Goal: Task Accomplishment & Management: Manage account settings

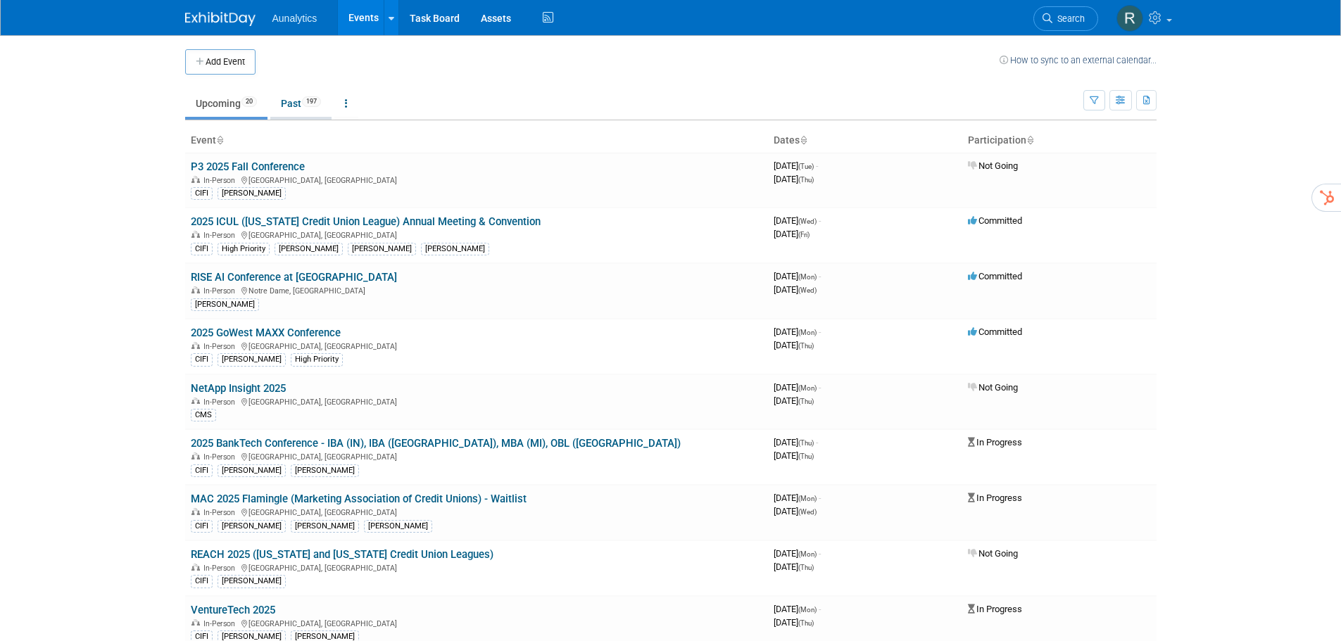
click at [296, 105] on link "Past 197" at bounding box center [300, 103] width 61 height 27
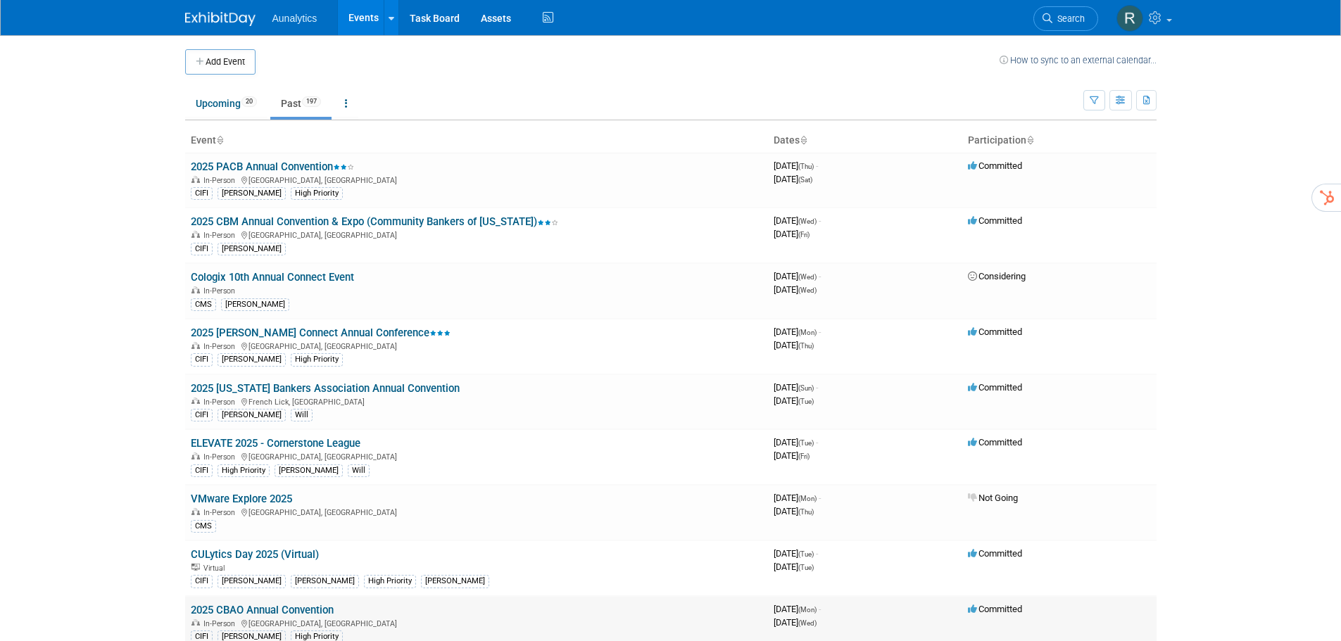
click at [265, 605] on link "2025 CBAO Annual Convention" at bounding box center [262, 610] width 143 height 13
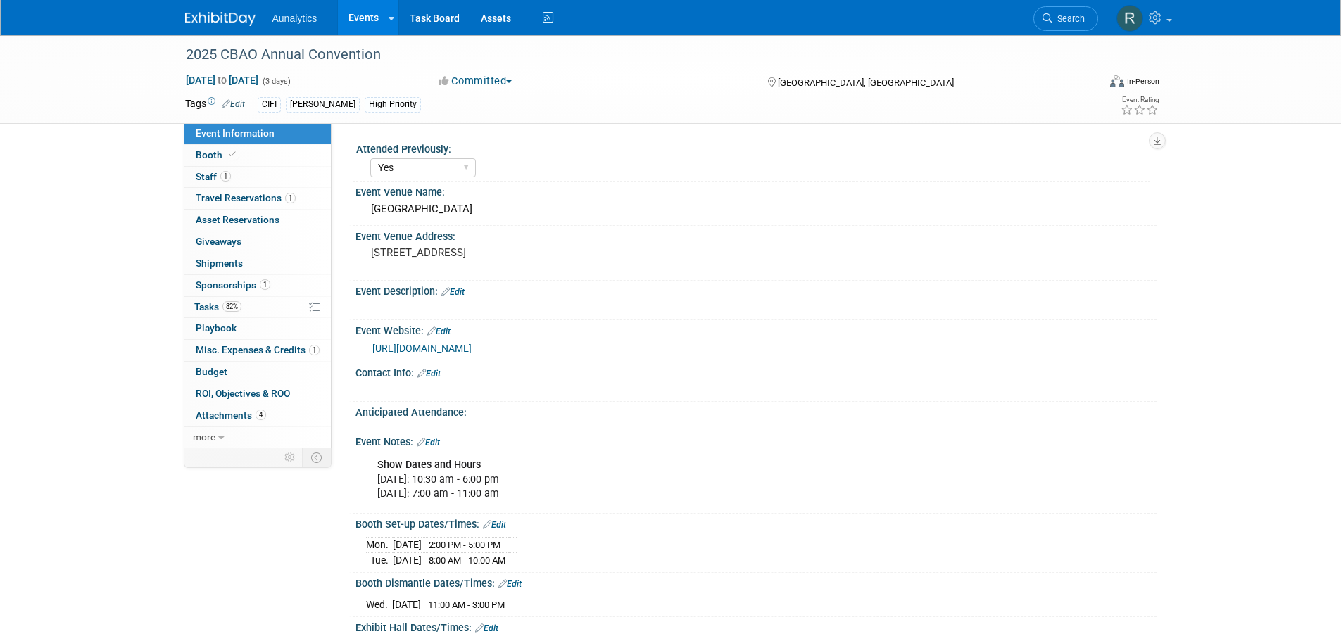
select select "Yes"
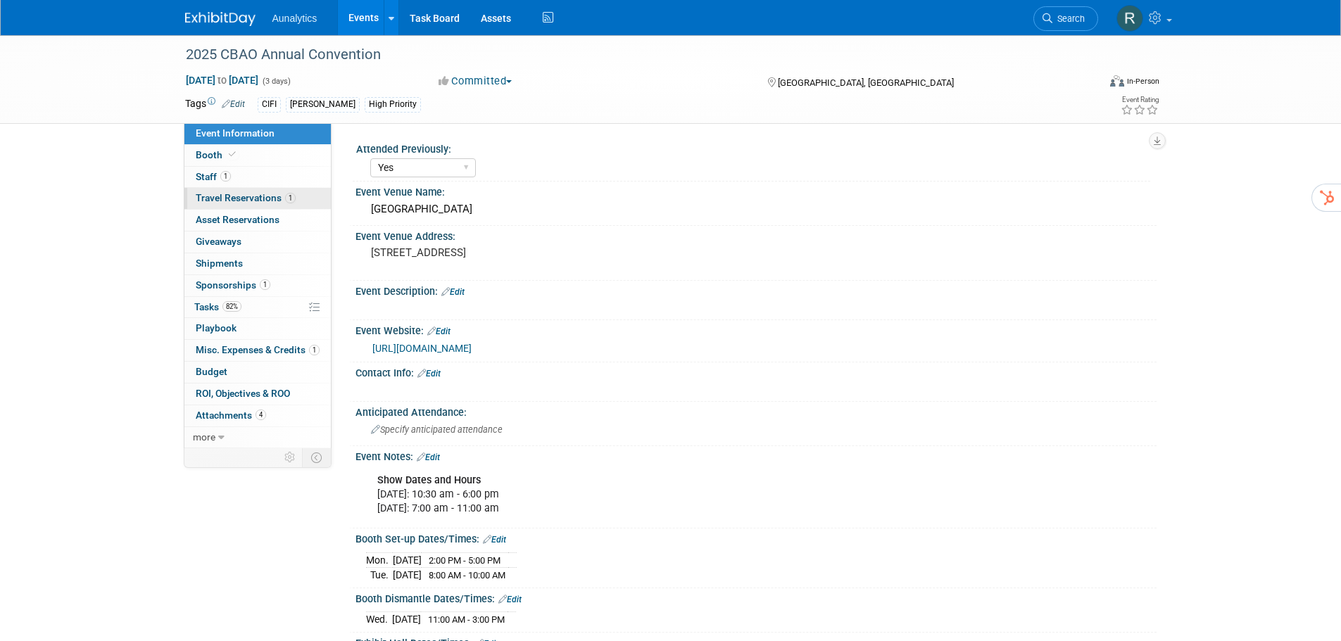
click at [234, 198] on span "Travel Reservations 1" at bounding box center [246, 197] width 100 height 11
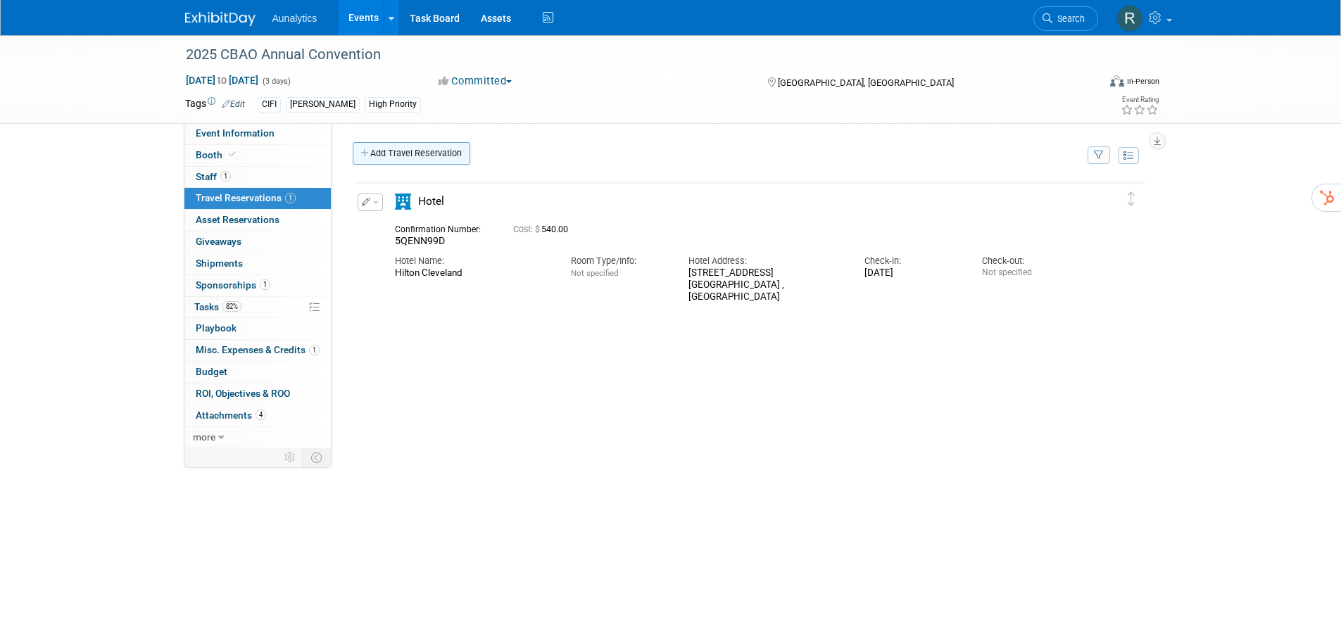
click at [403, 157] on link "Add Travel Reservation" at bounding box center [412, 153] width 118 height 23
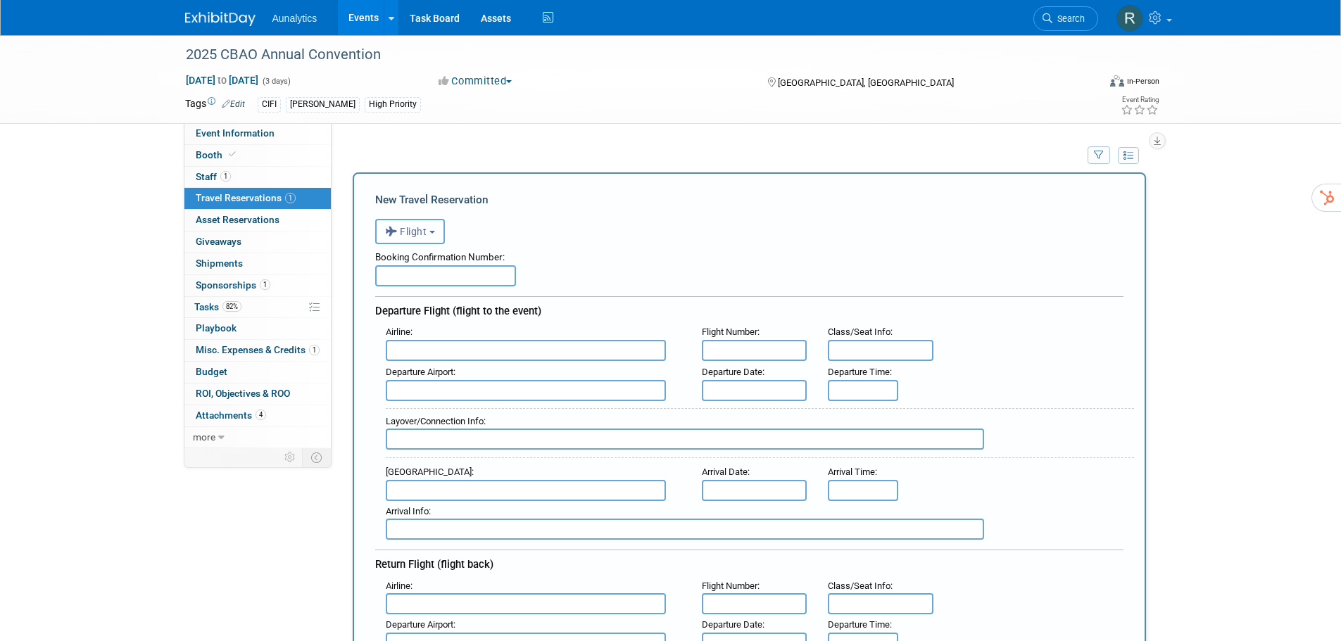
click at [410, 236] on span "Flight" at bounding box center [406, 231] width 42 height 11
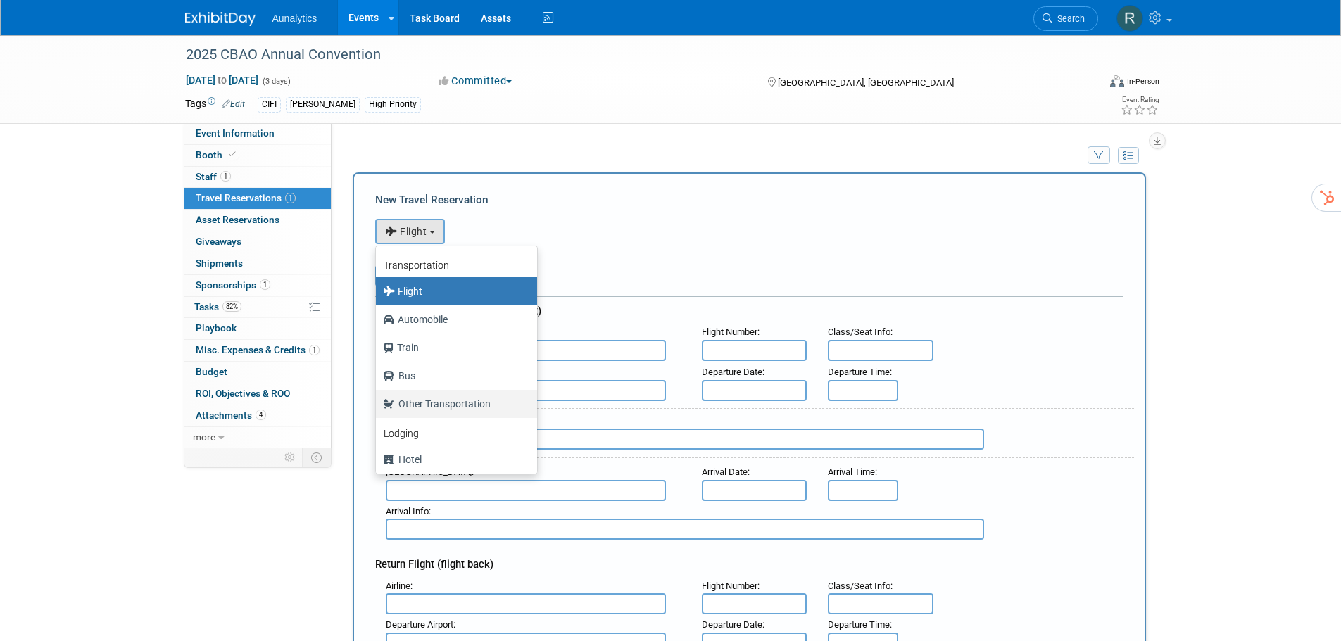
click at [421, 406] on label "Other Transportation" at bounding box center [453, 404] width 140 height 23
click at [378, 406] on input "Other Transportation" at bounding box center [373, 402] width 9 height 9
select select "5"
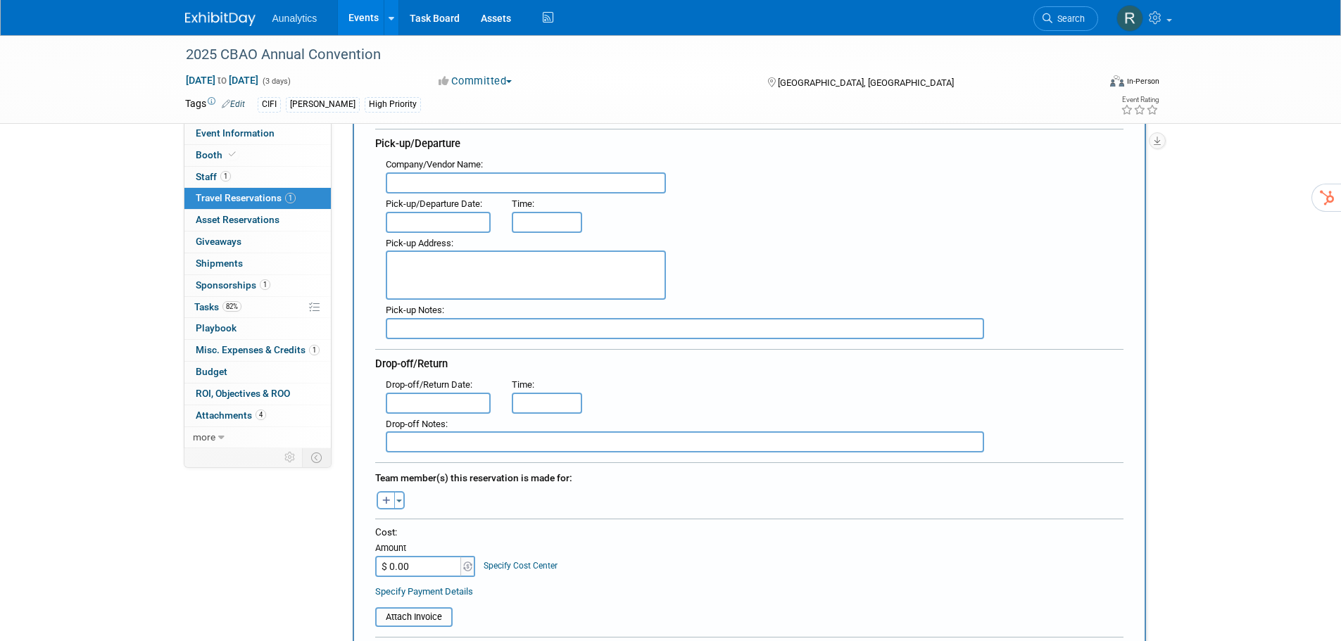
scroll to position [282, 0]
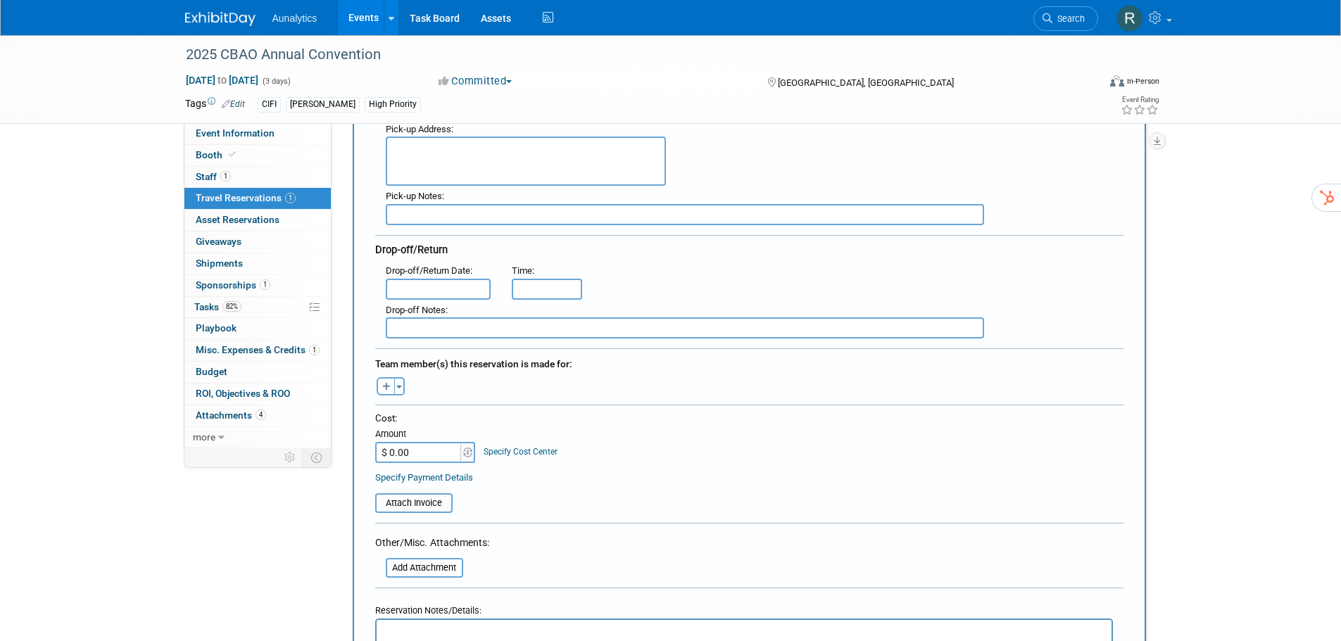
click at [388, 386] on icon "button" at bounding box center [386, 387] width 8 height 9
select select
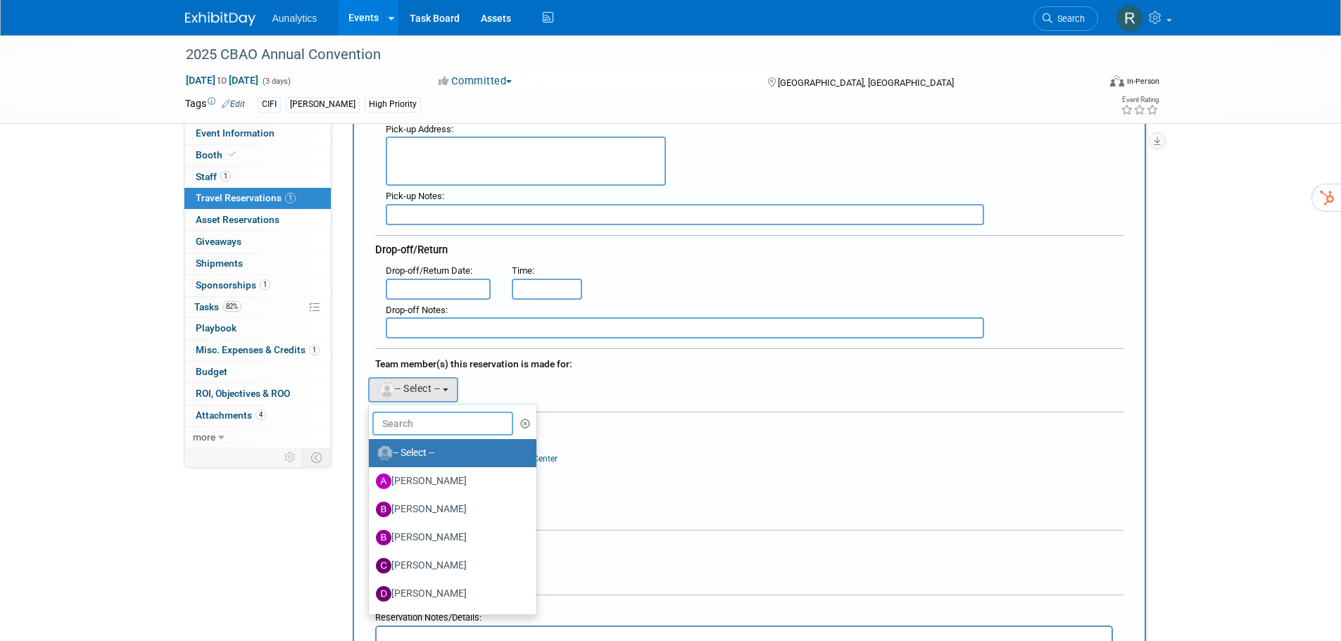
click at [400, 423] on input "text" at bounding box center [442, 424] width 141 height 24
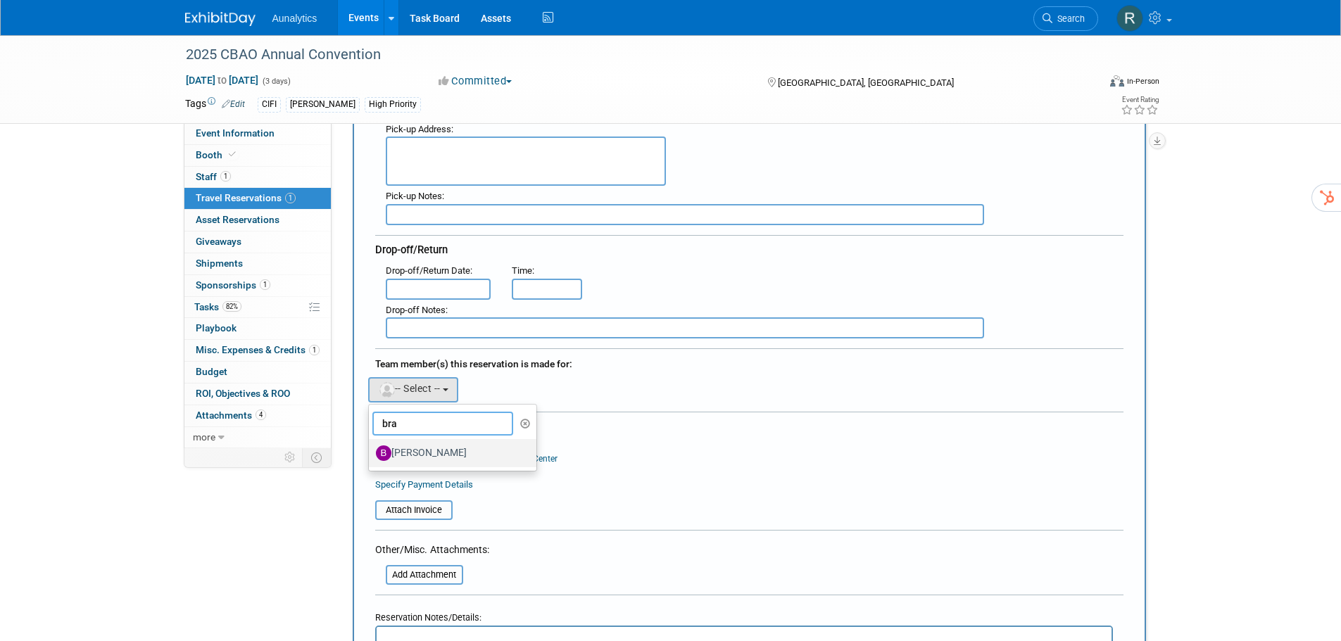
type input "bra"
click at [407, 460] on label "Brad Thien" at bounding box center [449, 453] width 147 height 23
click at [371, 456] on input "Brad Thien" at bounding box center [366, 451] width 9 height 9
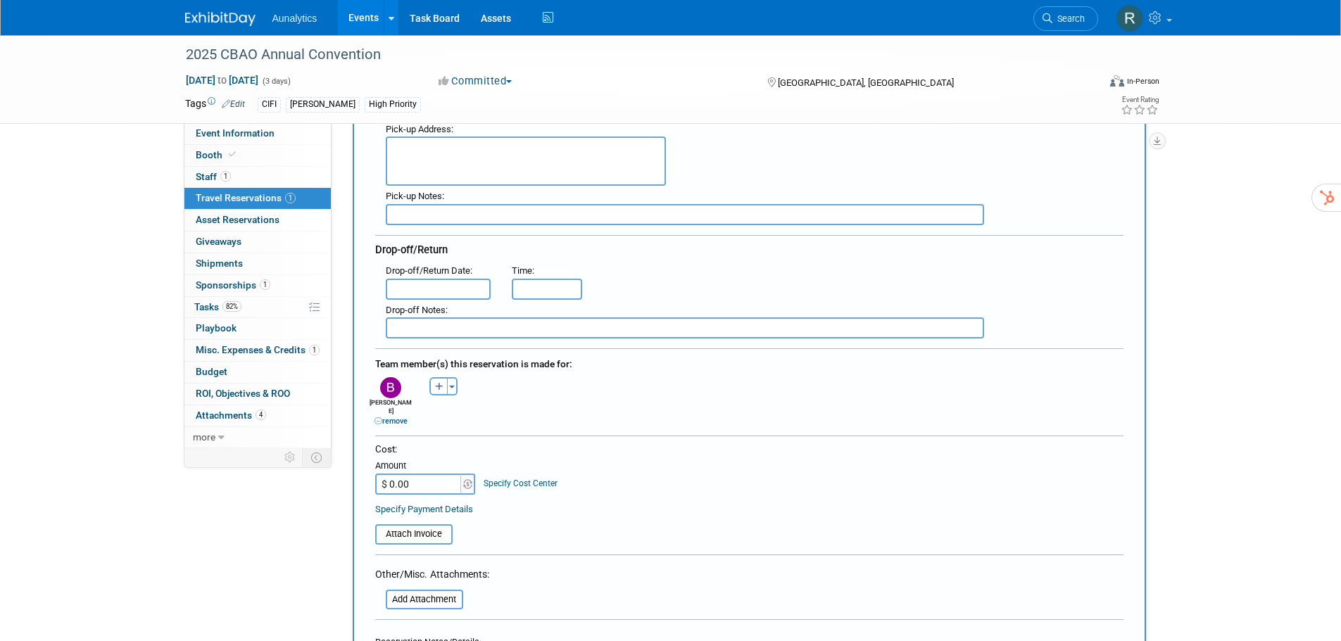
click at [417, 477] on input "$ 0.00" at bounding box center [419, 484] width 88 height 21
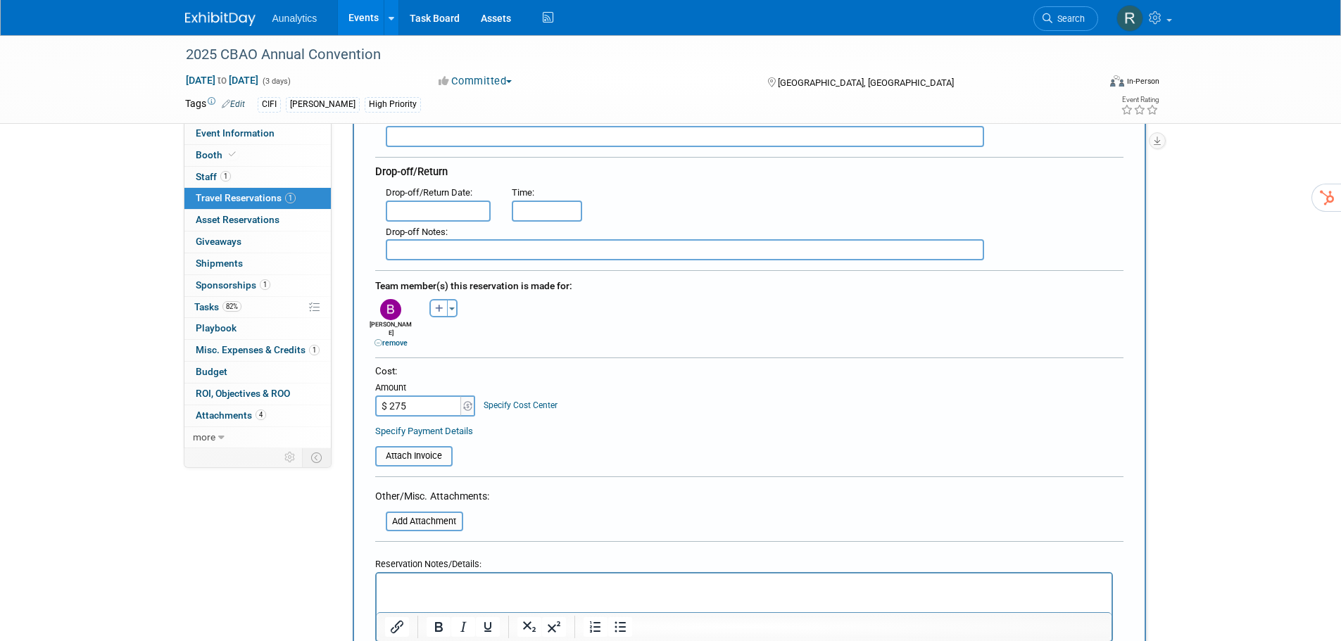
scroll to position [422, 0]
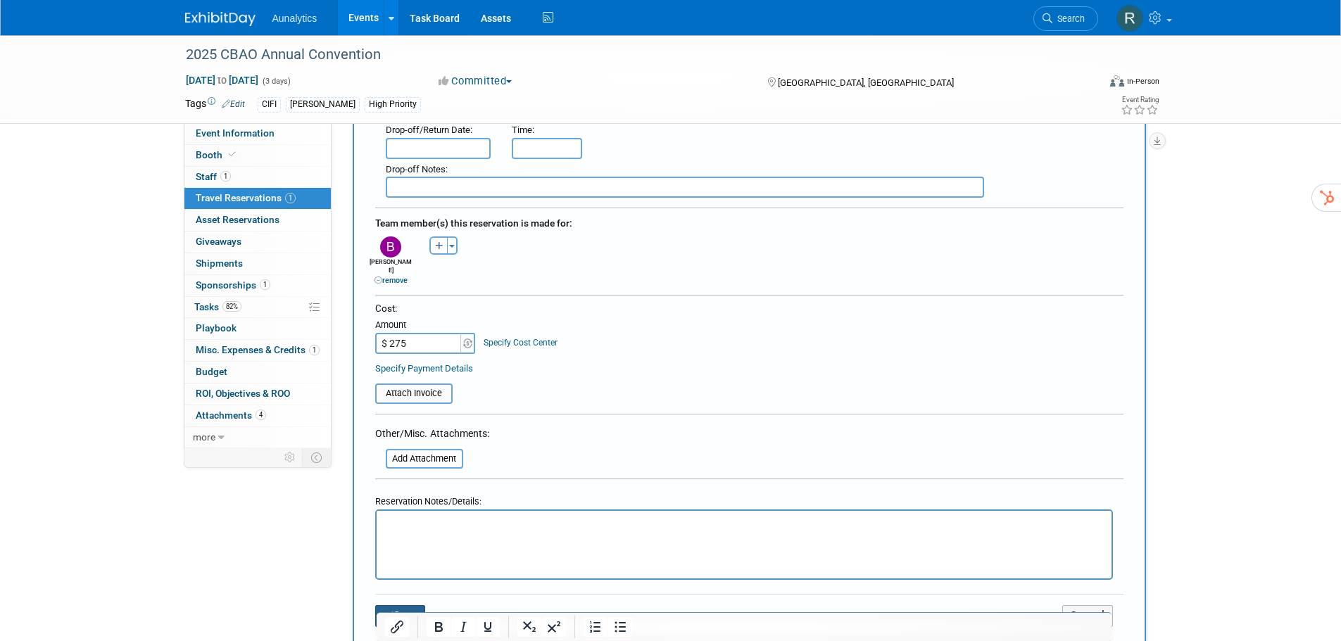
type input "$ 275.00"
click at [405, 606] on button "Save" at bounding box center [400, 616] width 51 height 22
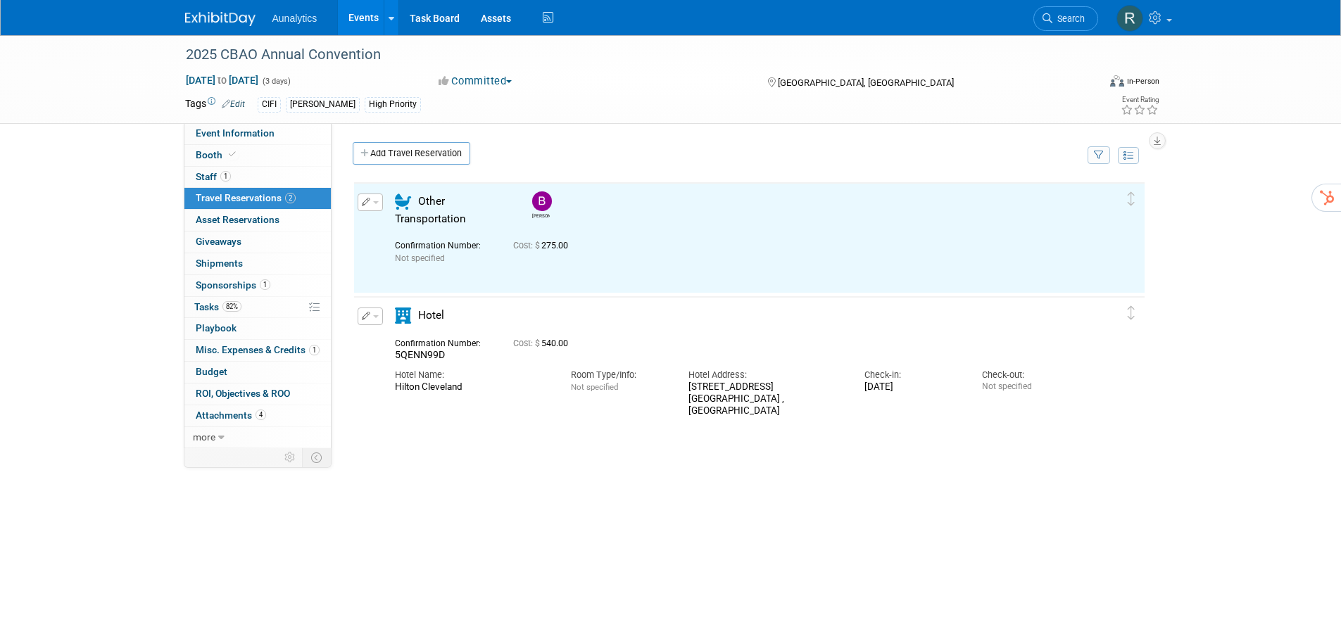
scroll to position [0, 0]
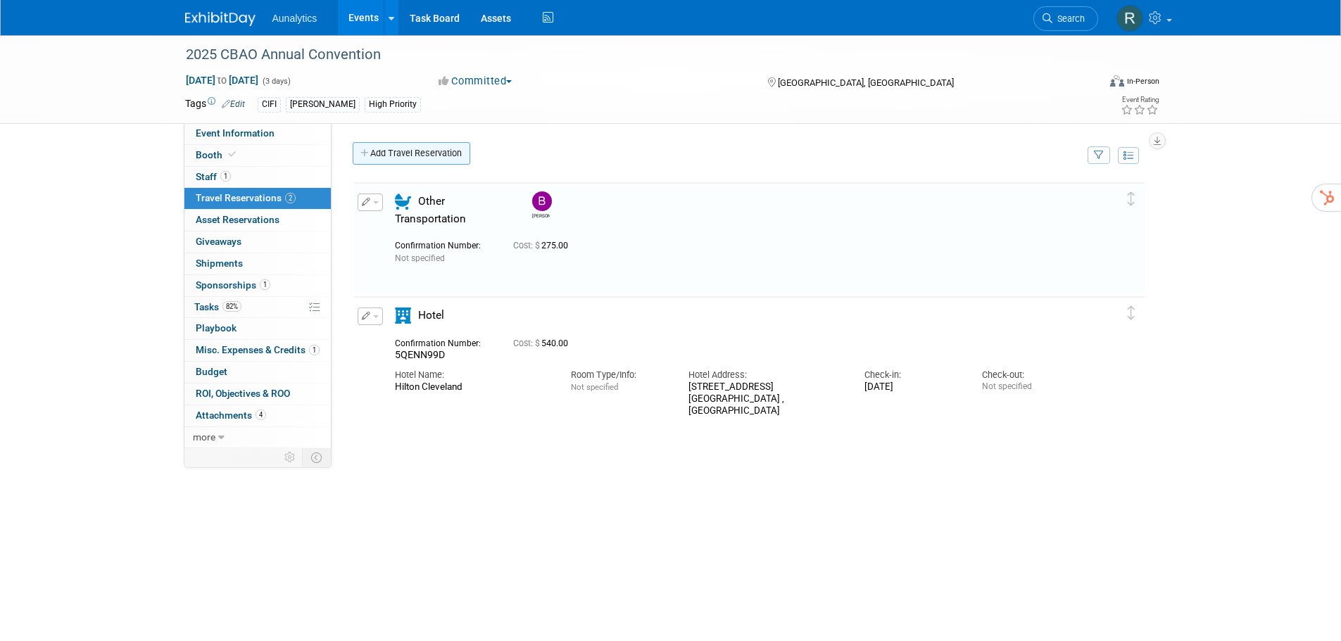
click at [410, 156] on link "Add Travel Reservation" at bounding box center [412, 153] width 118 height 23
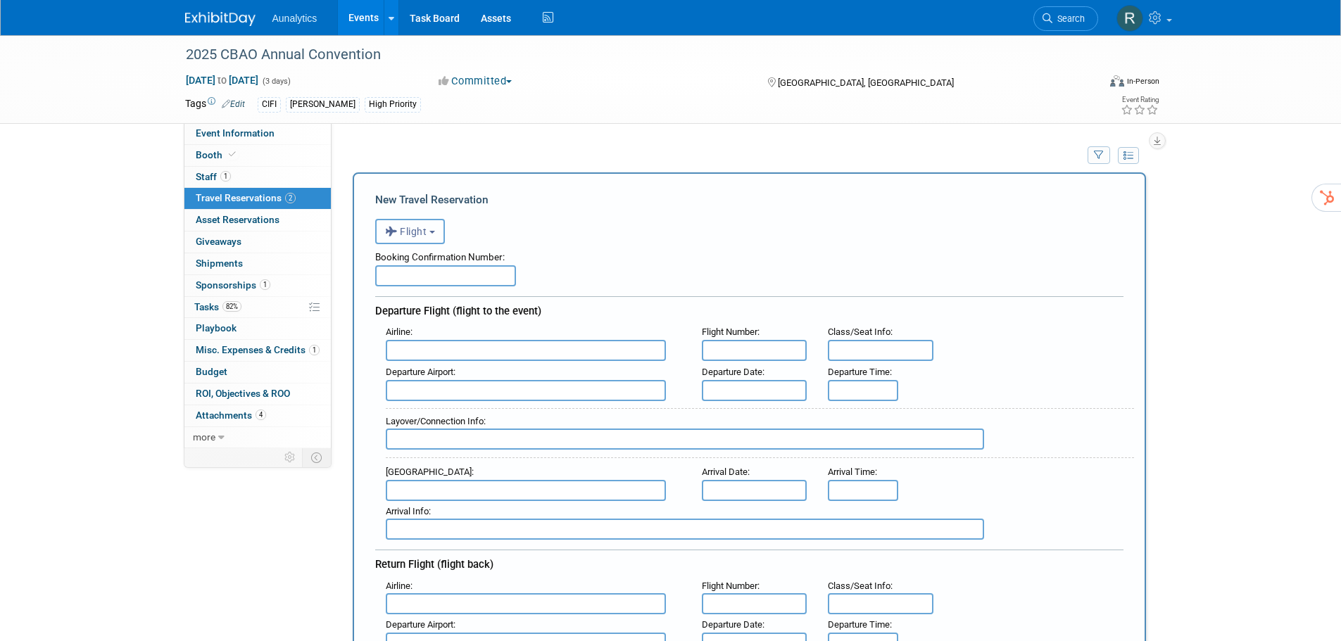
click at [414, 237] on span "Flight" at bounding box center [406, 231] width 42 height 11
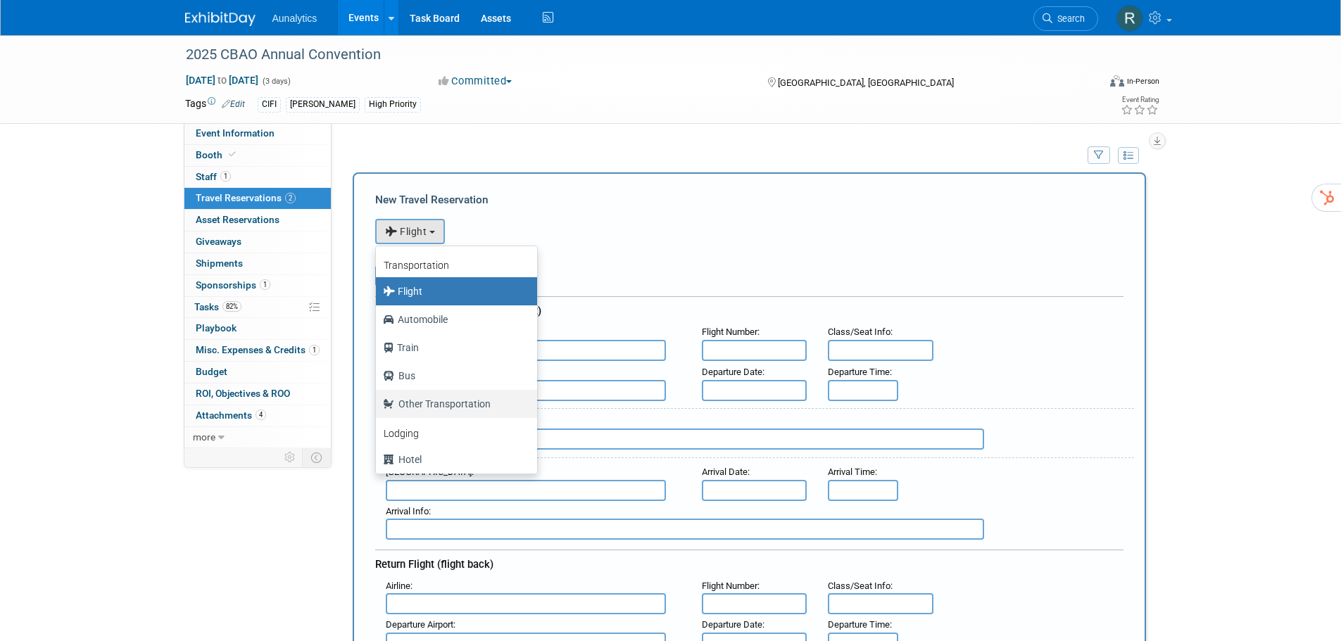
click at [438, 414] on label "Other Transportation" at bounding box center [453, 404] width 140 height 23
click at [378, 407] on input "Other Transportation" at bounding box center [373, 402] width 9 height 9
select select "5"
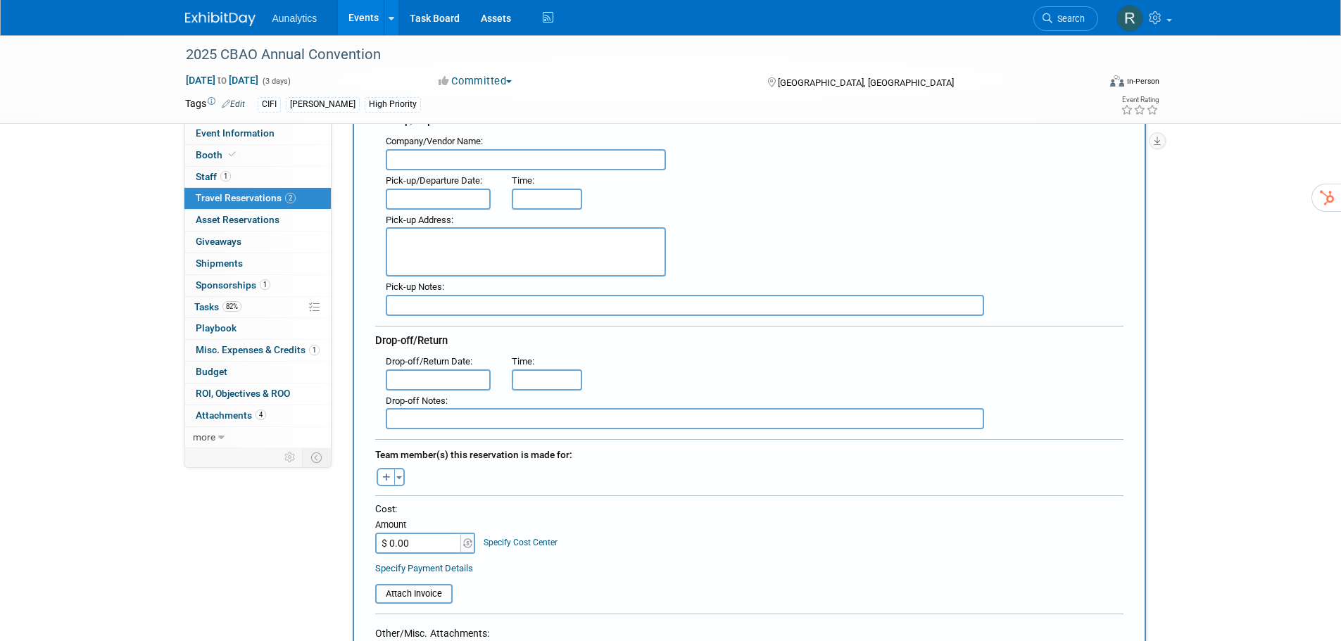
scroll to position [211, 0]
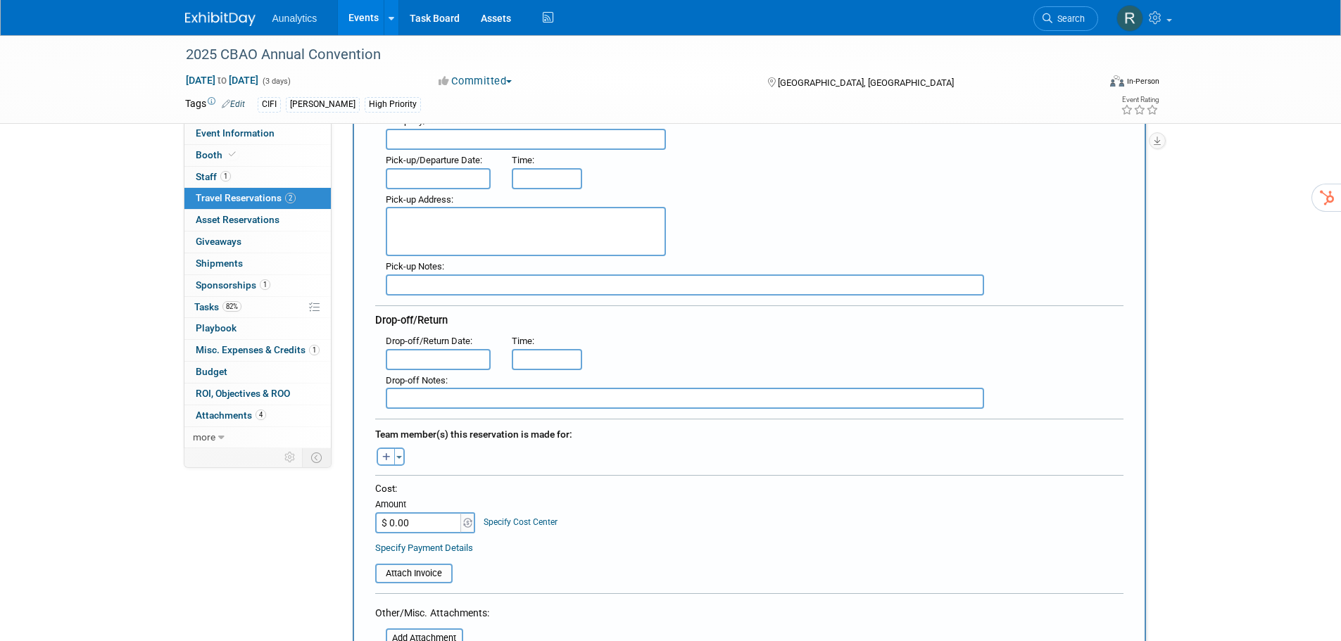
click at [386, 456] on icon "button" at bounding box center [386, 457] width 8 height 9
select select
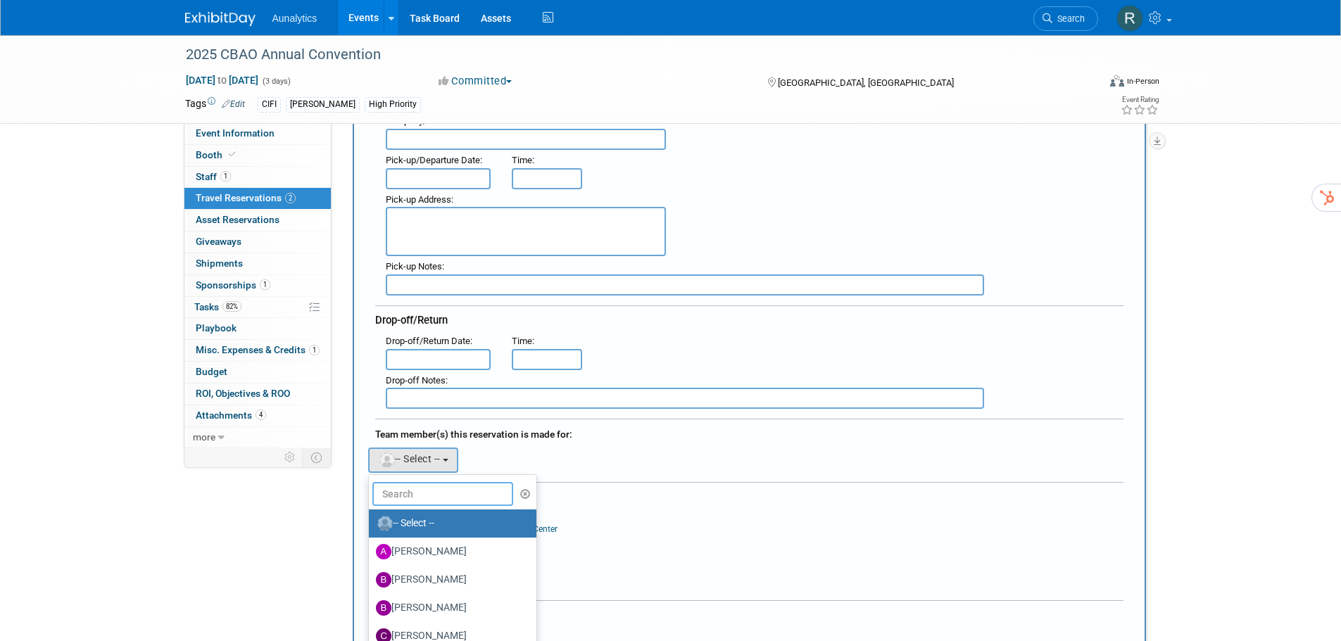
click at [398, 498] on input "text" at bounding box center [442, 494] width 141 height 24
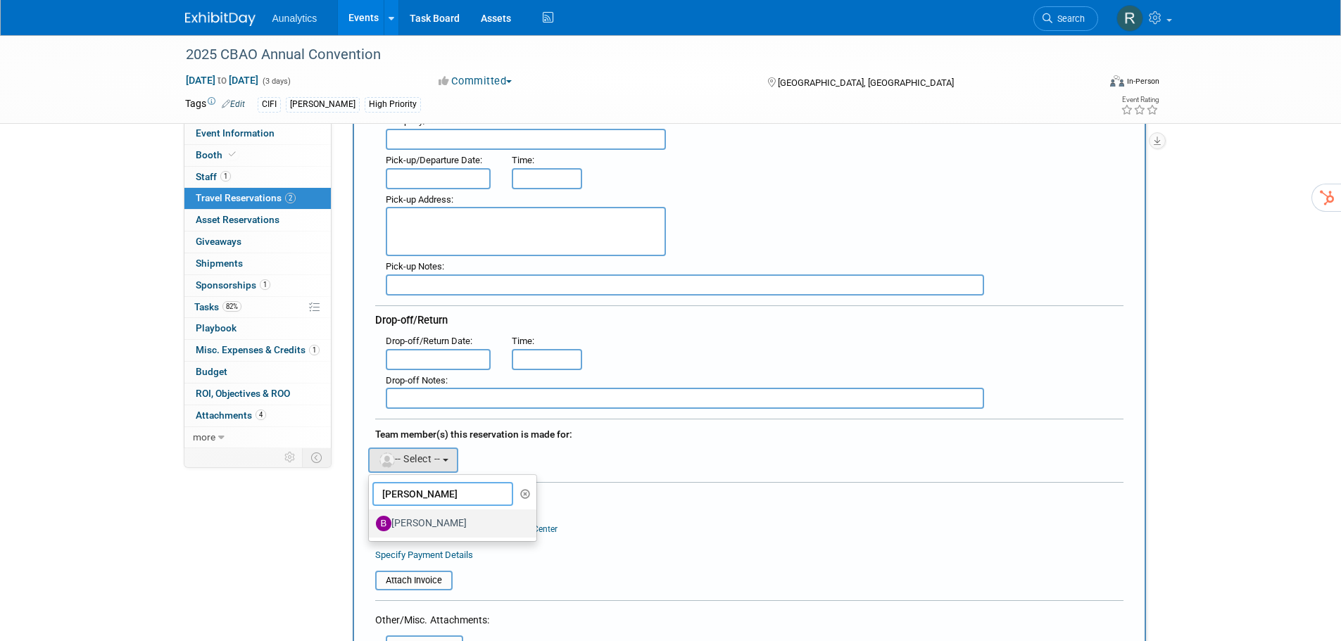
type input "brad"
click at [391, 521] on img at bounding box center [383, 523] width 15 height 15
click at [371, 521] on input "Brad Thien" at bounding box center [366, 521] width 9 height 9
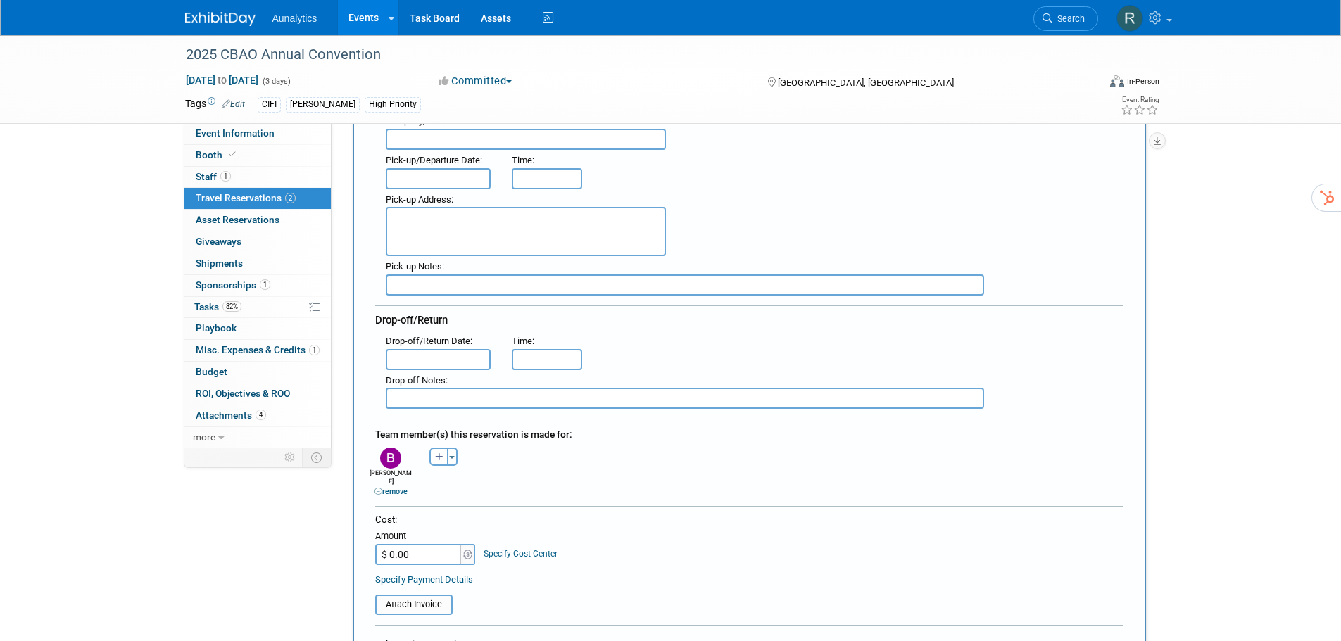
click at [434, 546] on input "$ 0.00" at bounding box center [419, 554] width 88 height 21
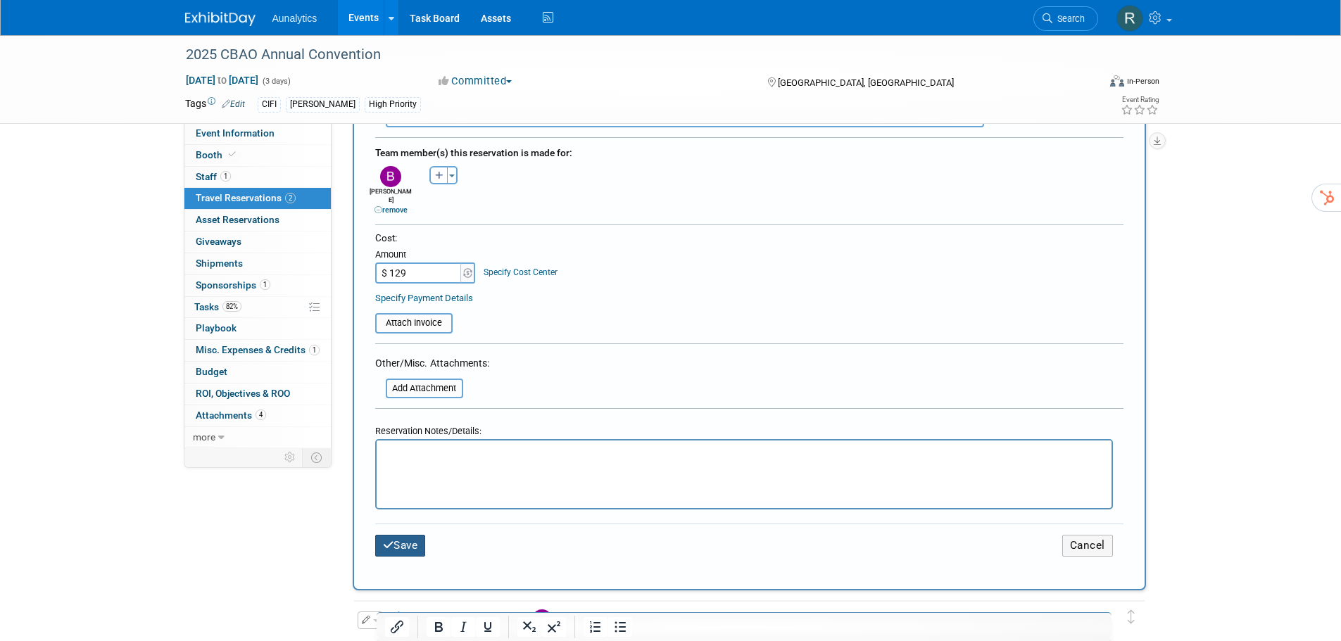
type input "$ 129.00"
click at [402, 542] on button "Save" at bounding box center [400, 546] width 51 height 22
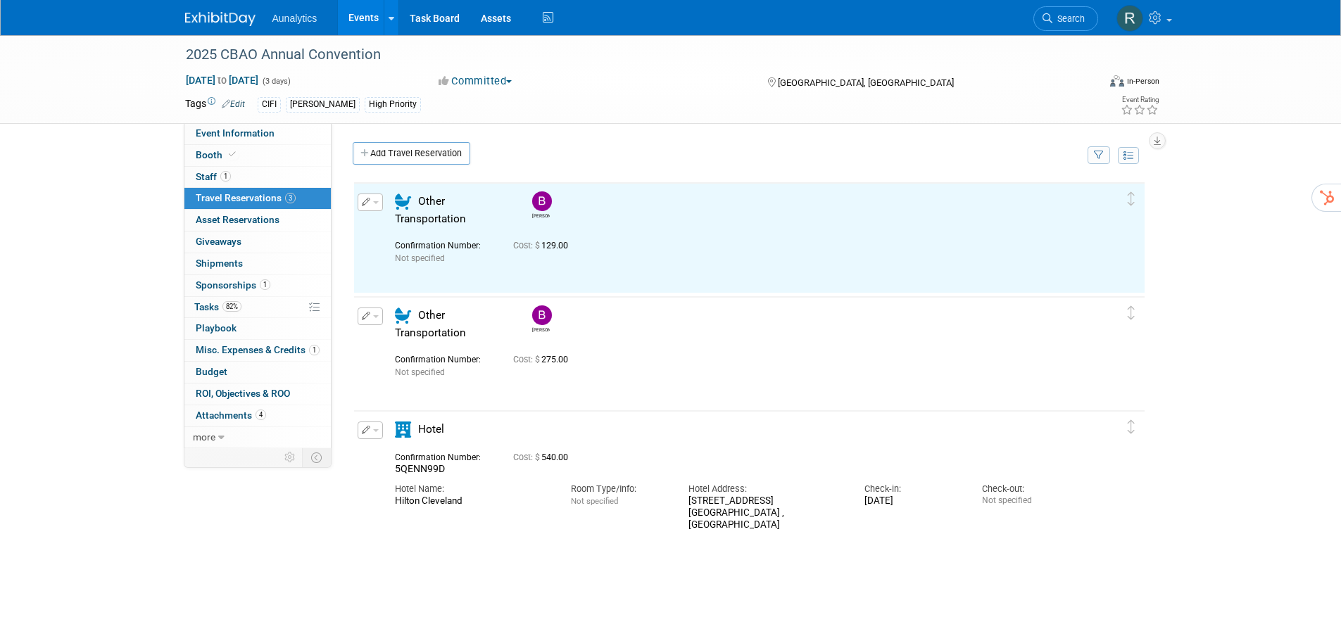
scroll to position [0, 0]
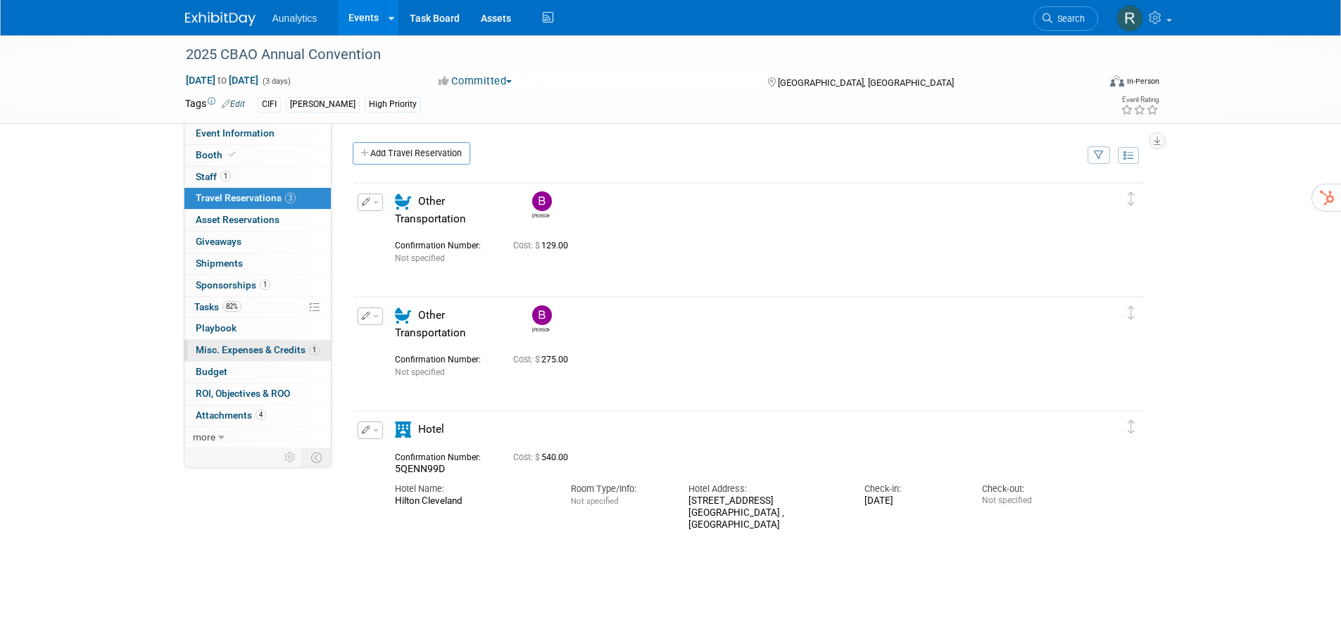
click at [226, 351] on span "Misc. Expenses & Credits 1" at bounding box center [258, 349] width 124 height 11
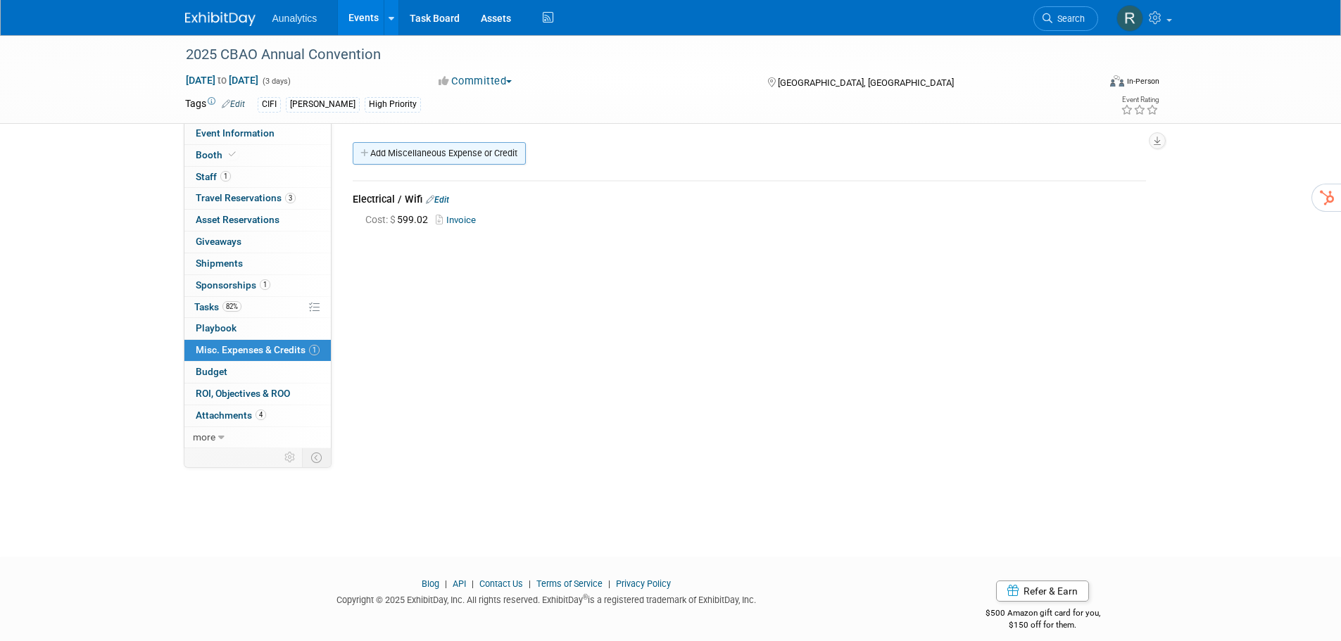
click at [424, 158] on link "Add Miscellaneous Expense or Credit" at bounding box center [439, 153] width 173 height 23
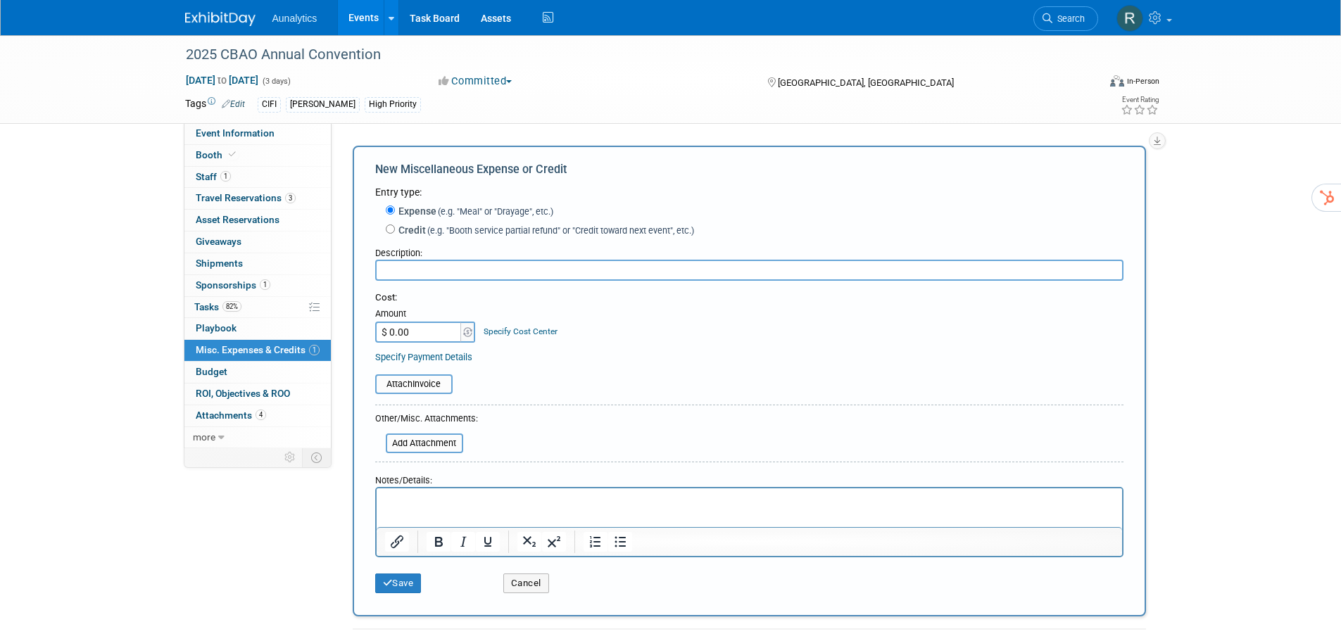
click at [436, 267] on input "text" at bounding box center [749, 270] width 748 height 21
type input "Meals"
type input "$ 122.00"
click at [397, 585] on button "Save" at bounding box center [398, 584] width 46 height 20
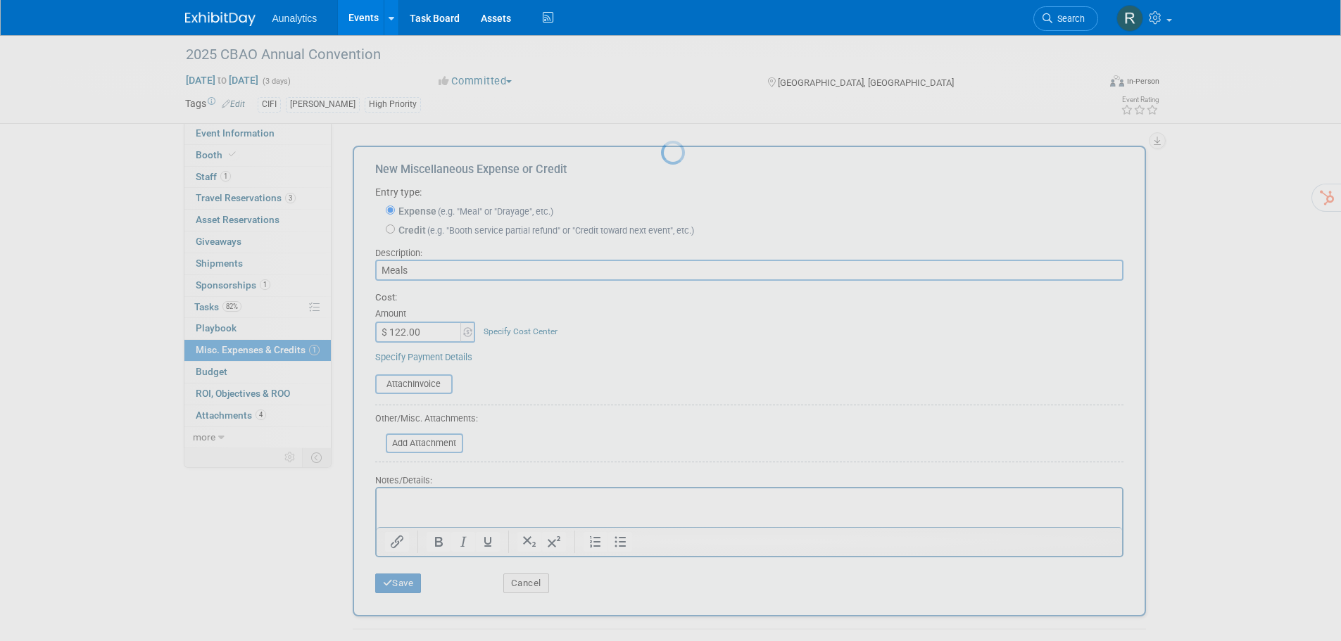
scroll to position [14, 0]
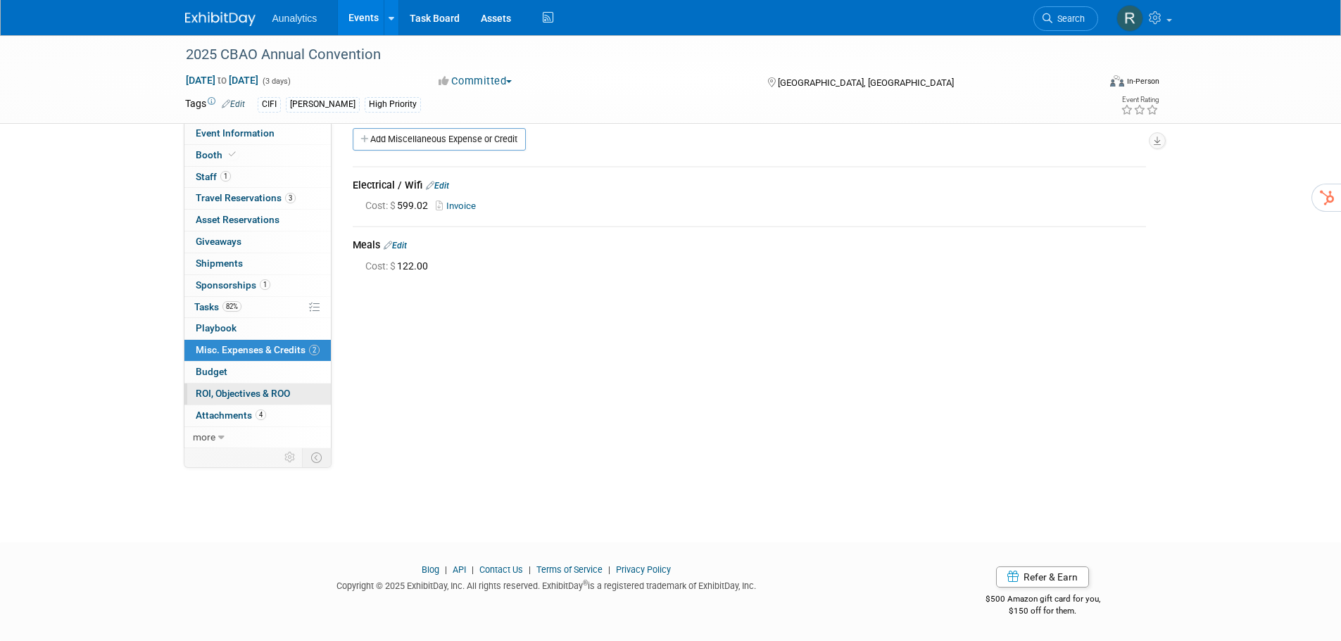
click at [261, 392] on span "ROI, Objectives & ROO 0" at bounding box center [243, 393] width 94 height 11
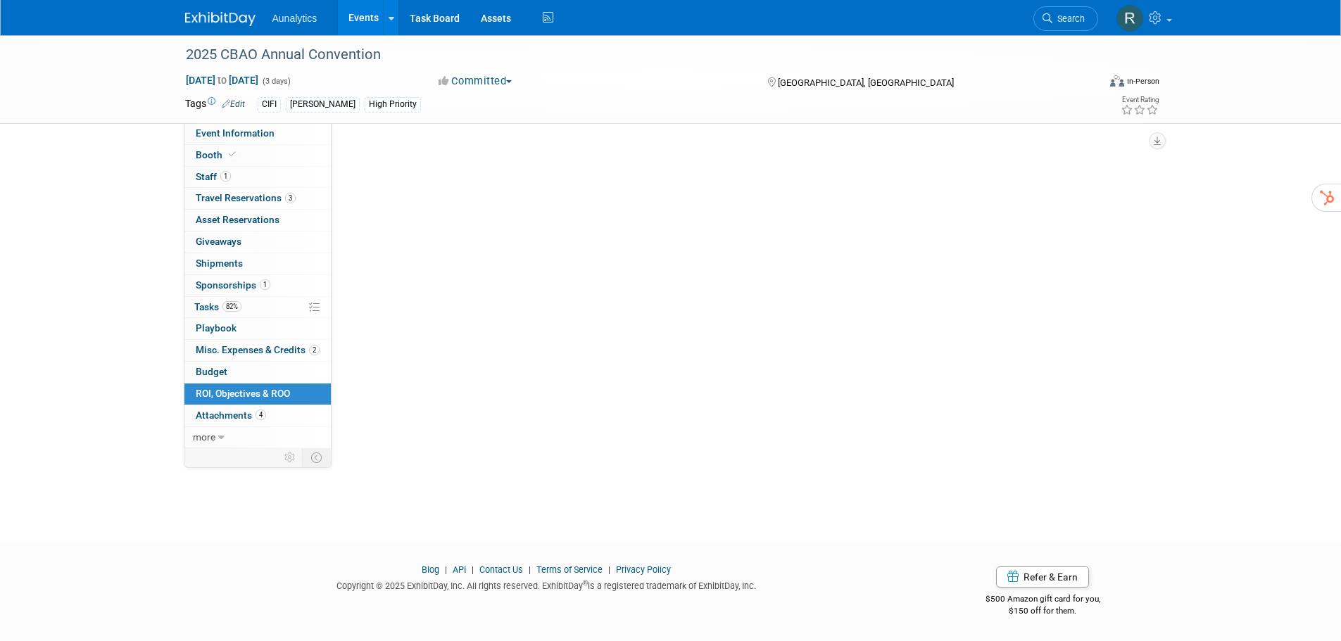
scroll to position [0, 0]
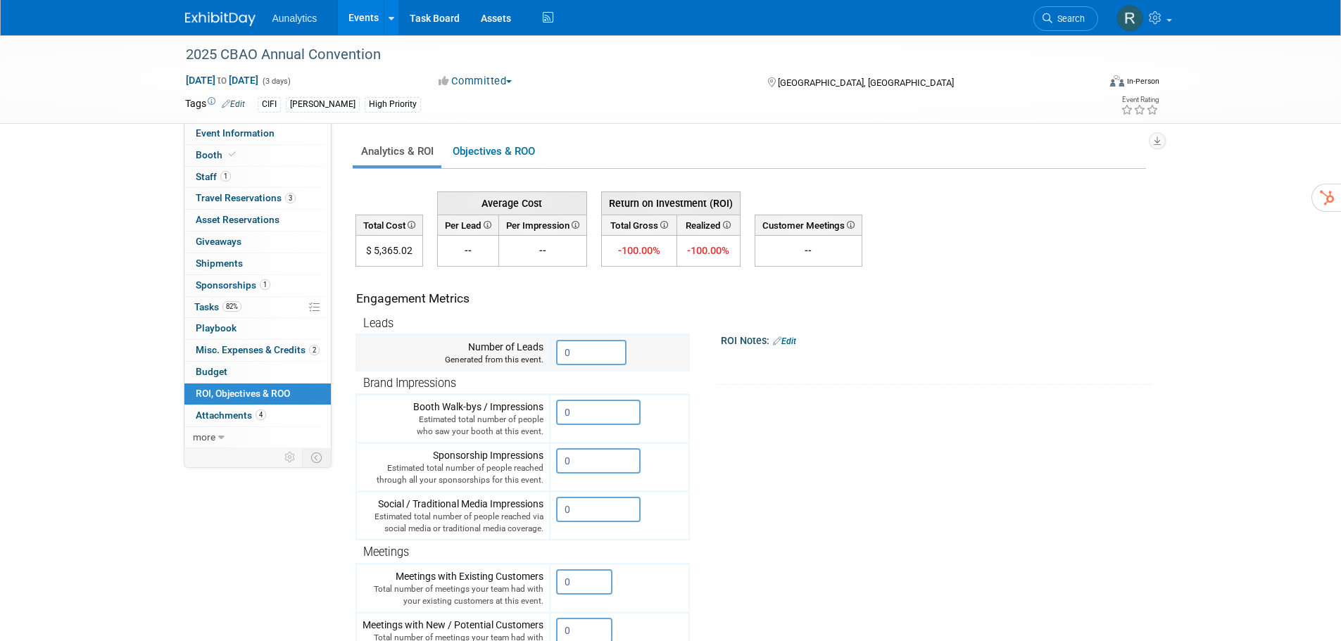
click at [600, 355] on input "0" at bounding box center [591, 352] width 70 height 25
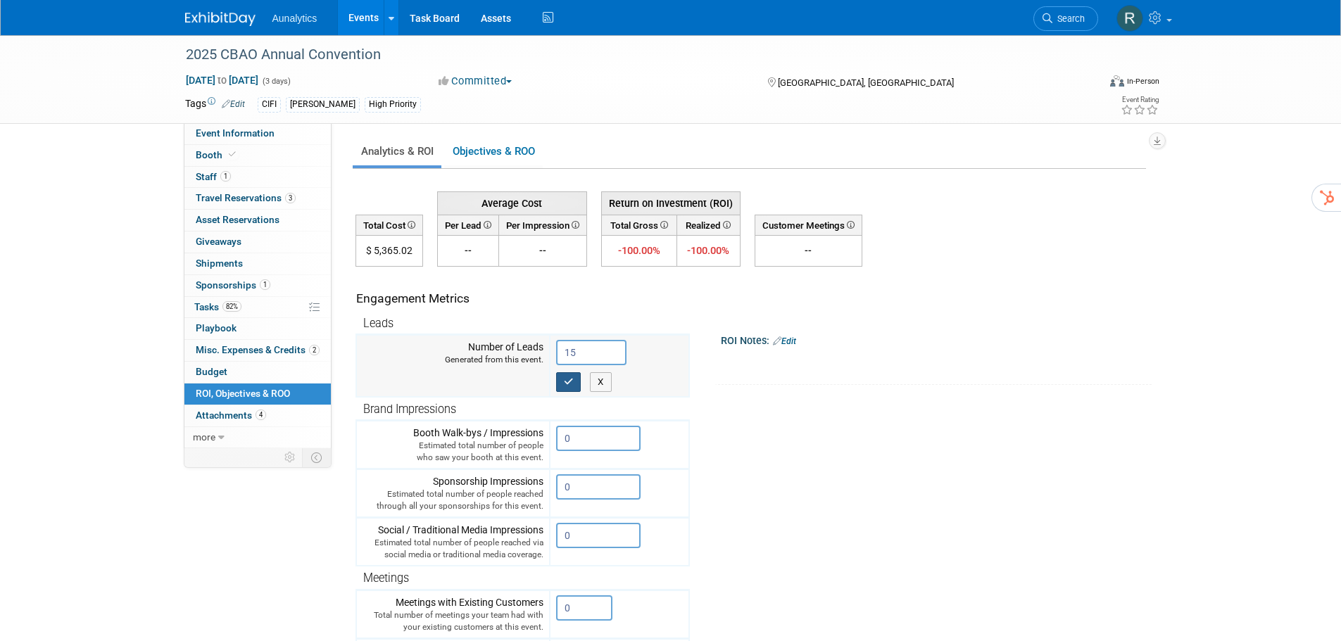
type input "15"
click at [567, 379] on icon "button" at bounding box center [569, 381] width 10 height 9
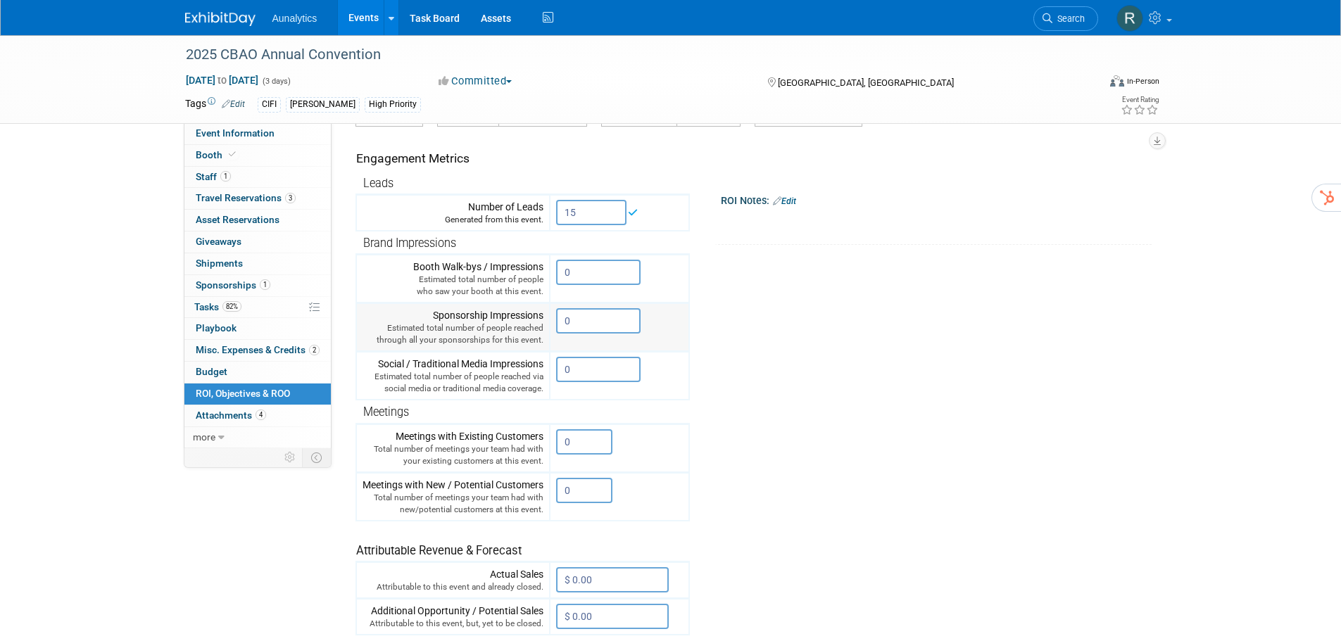
scroll to position [141, 0]
click at [591, 497] on input "0" at bounding box center [584, 489] width 56 height 25
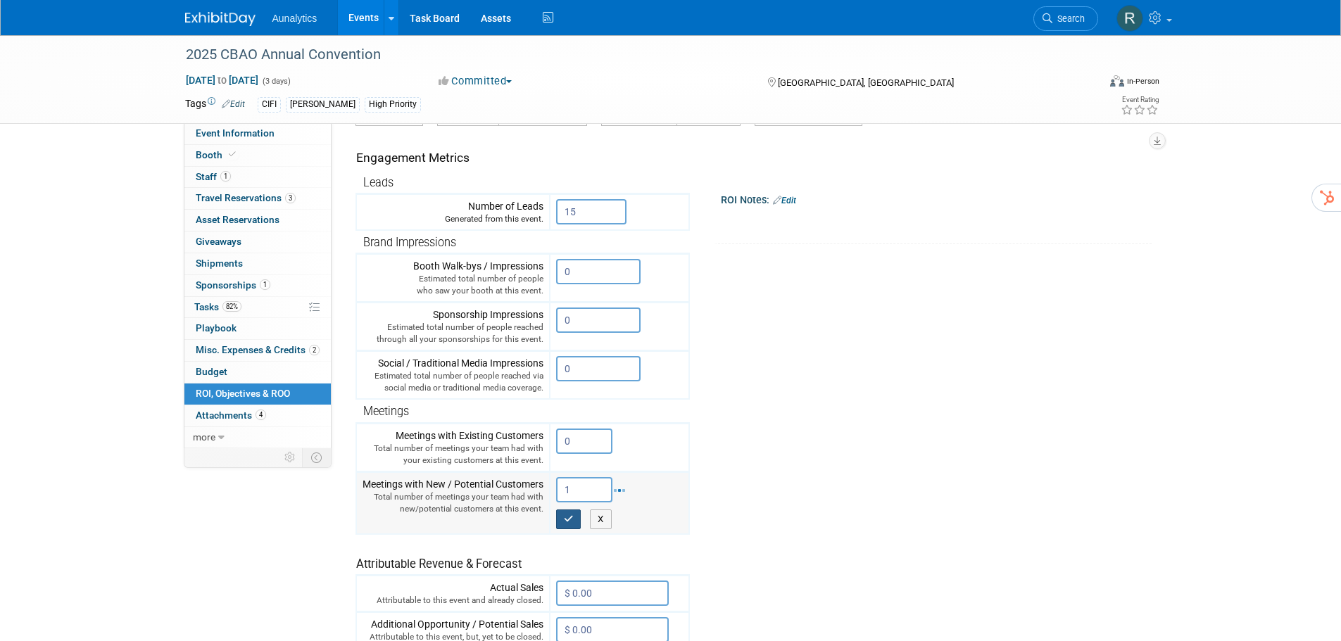
type input "1"
click at [566, 519] on td "1 X" at bounding box center [619, 503] width 139 height 62
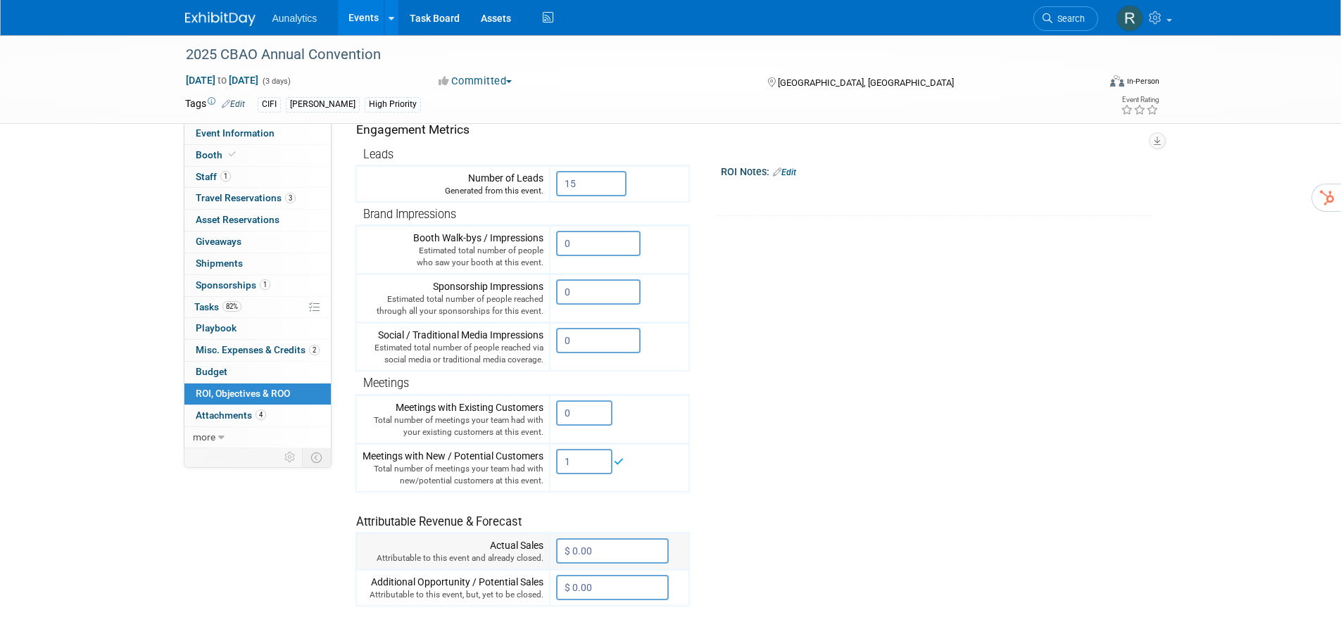
scroll to position [211, 0]
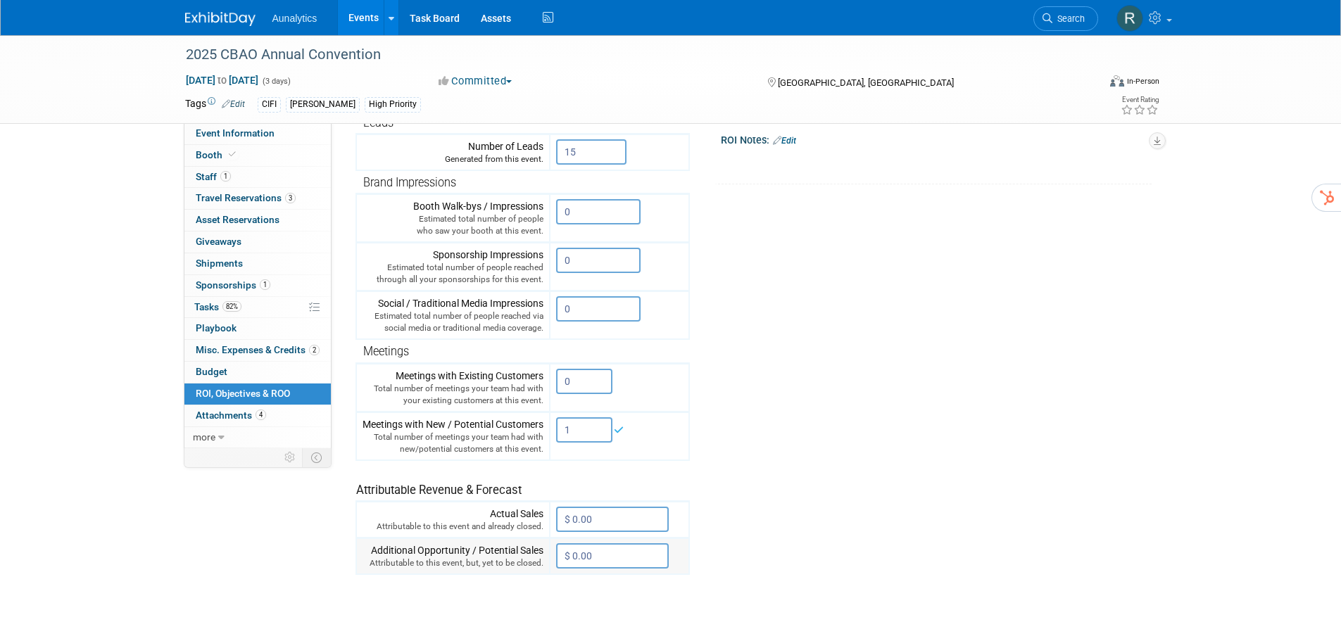
click at [602, 555] on input "$ 0.00" at bounding box center [612, 555] width 113 height 25
type input "$ 50,000.00"
click at [575, 585] on button "button" at bounding box center [568, 586] width 25 height 20
click at [792, 141] on link "Edit" at bounding box center [784, 141] width 23 height 10
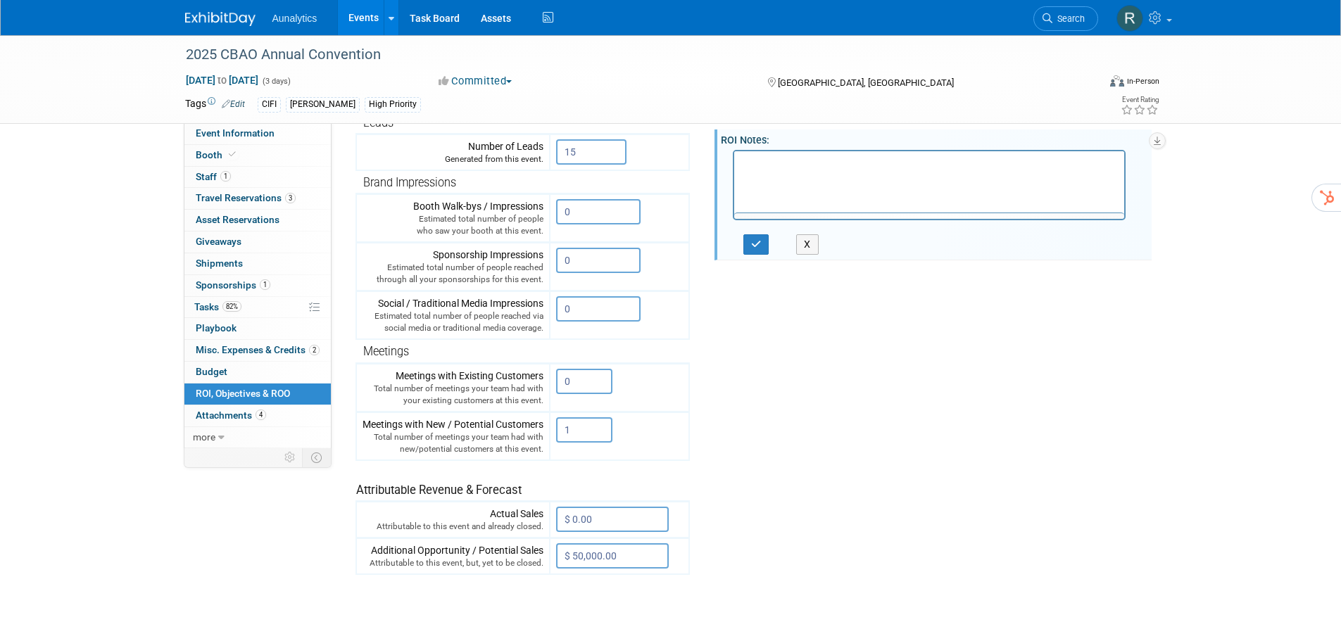
scroll to position [0, 0]
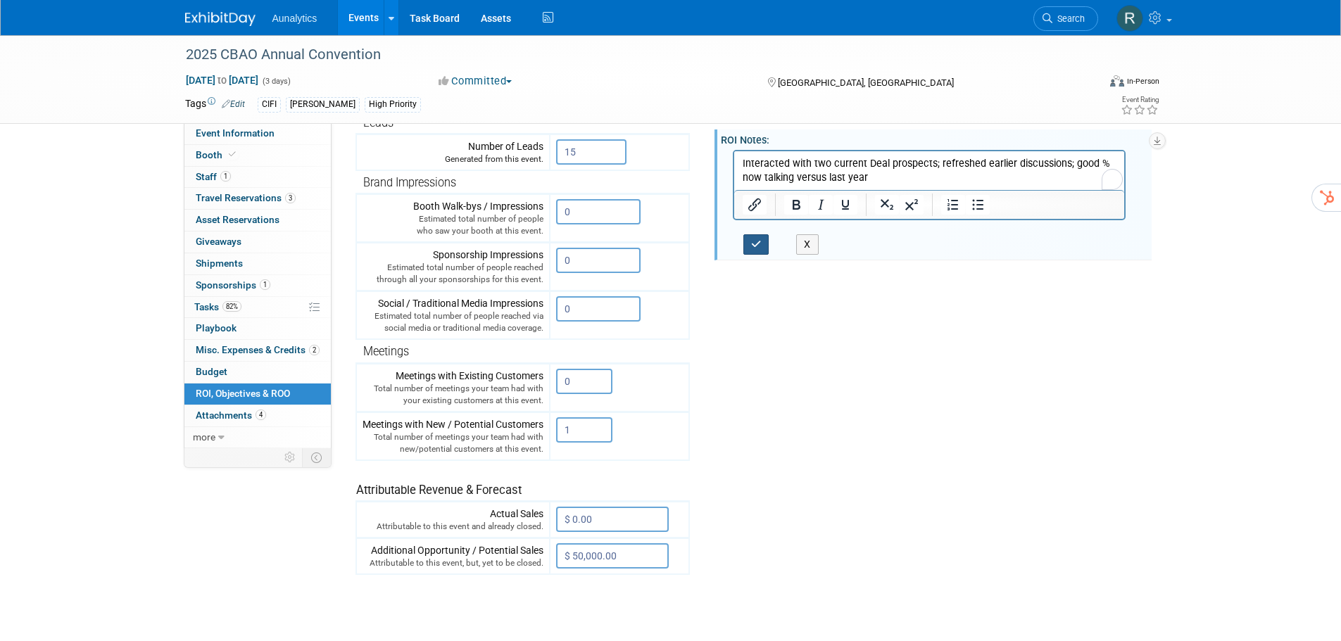
click at [753, 245] on icon "button" at bounding box center [756, 244] width 11 height 10
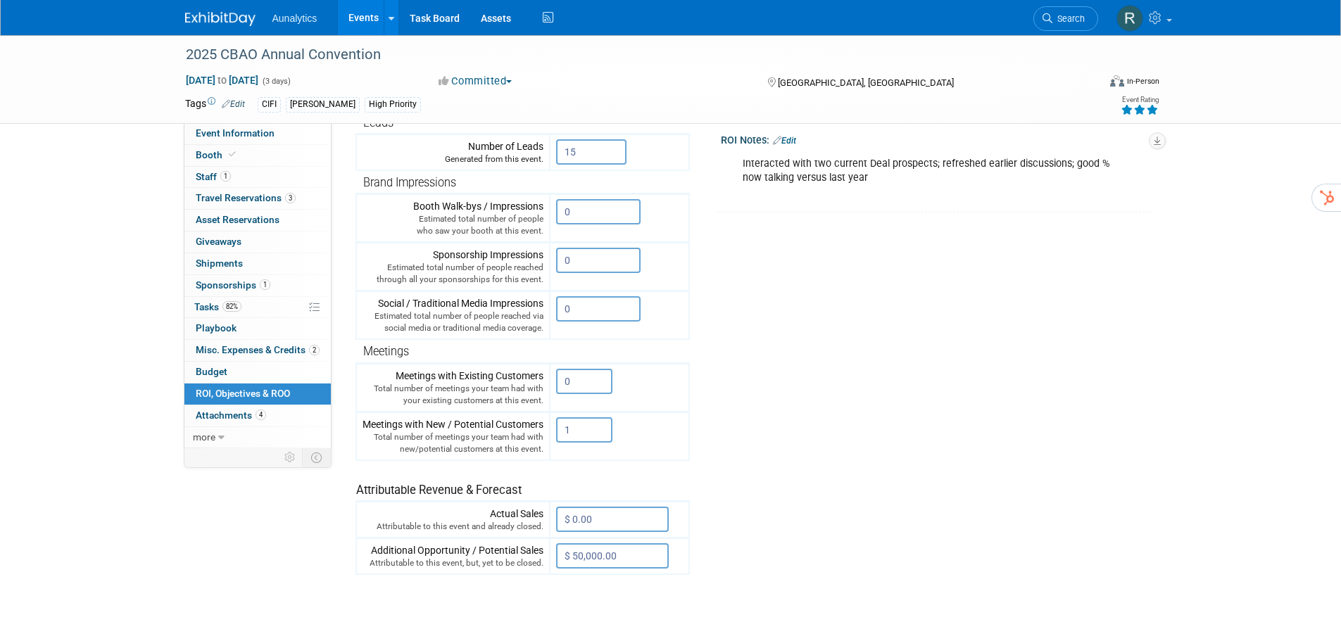
click at [1151, 110] on icon at bounding box center [1152, 110] width 13 height 10
drag, startPoint x: 559, startPoint y: 205, endPoint x: 552, endPoint y: 203, distance: 7.2
click at [552, 203] on td "0 X" at bounding box center [619, 218] width 139 height 49
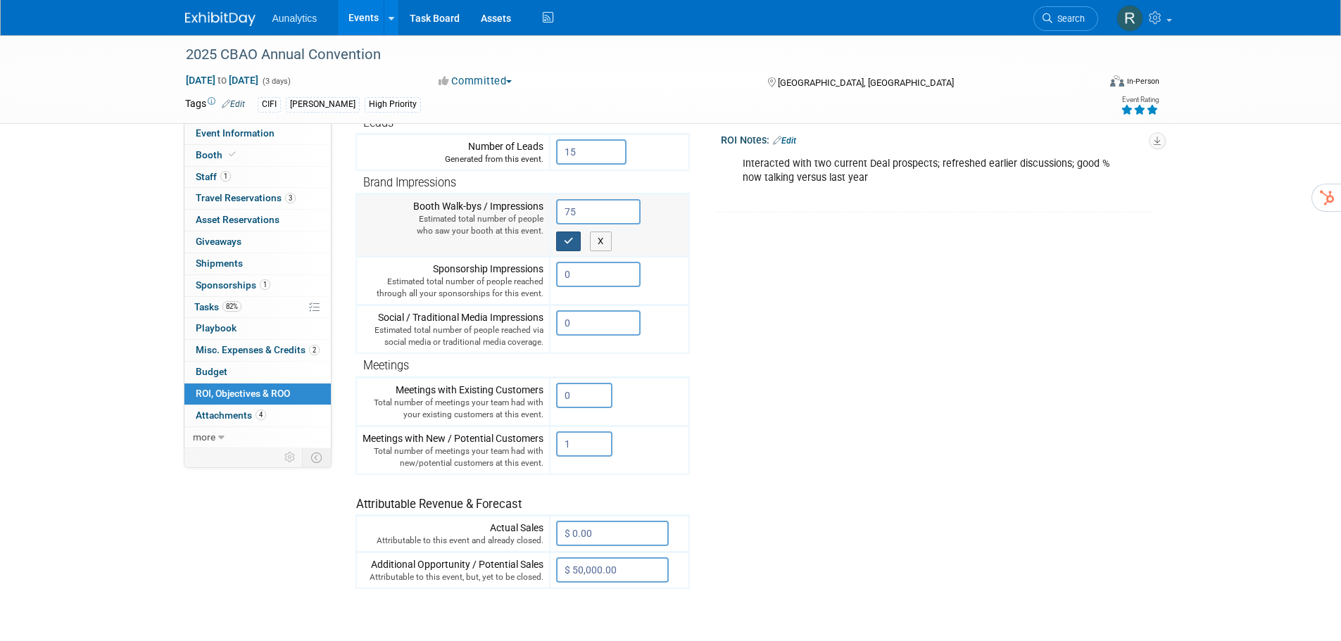
type input "75"
click at [570, 244] on icon "button" at bounding box center [569, 240] width 10 height 9
click at [821, 284] on tr "Engagement Metrics Leads Generated from this event. 15 X Brand Impressions X" at bounding box center [750, 327] width 790 height 523
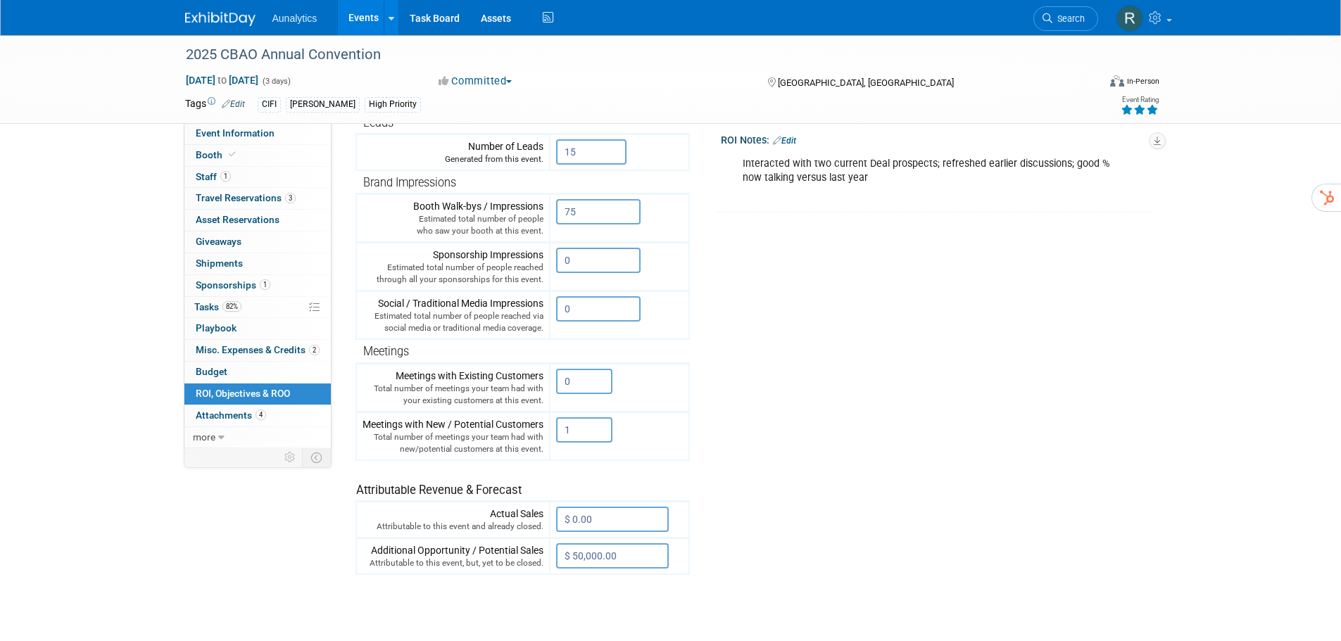
click at [136, 217] on div "2025 CBAO Annual Convention Aug 4, 2025 to Aug 6, 2025 (3 days) Aug 4, 2025 to …" at bounding box center [670, 241] width 1341 height 835
